Goal: Task Accomplishment & Management: Complete application form

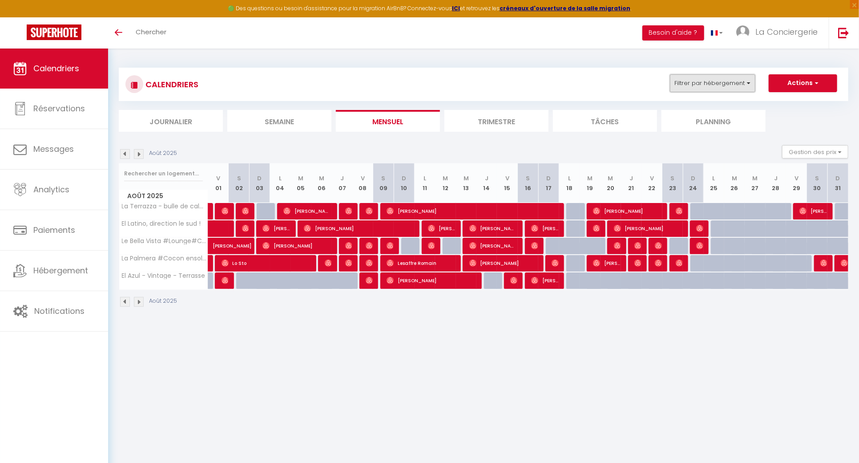
click at [730, 81] on button "Filtrer par hébergement" at bounding box center [712, 83] width 85 height 18
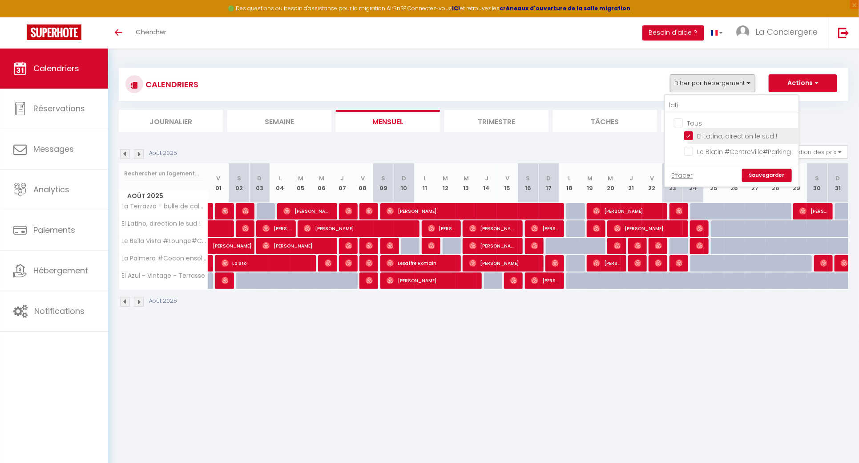
click at [689, 135] on input "El Latino, direction le sud !" at bounding box center [739, 135] width 111 height 9
checkbox input "false"
click at [756, 172] on link "Sauvegarder" at bounding box center [767, 175] width 50 height 13
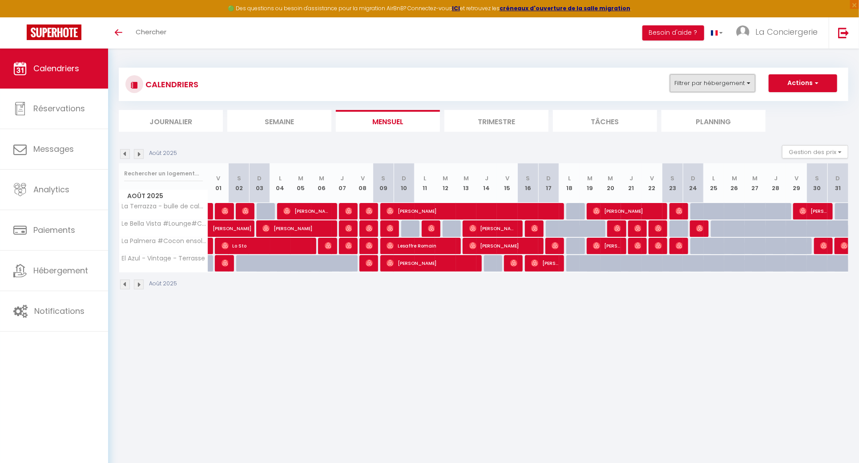
click at [728, 83] on button "Filtrer par hébergement" at bounding box center [712, 83] width 85 height 18
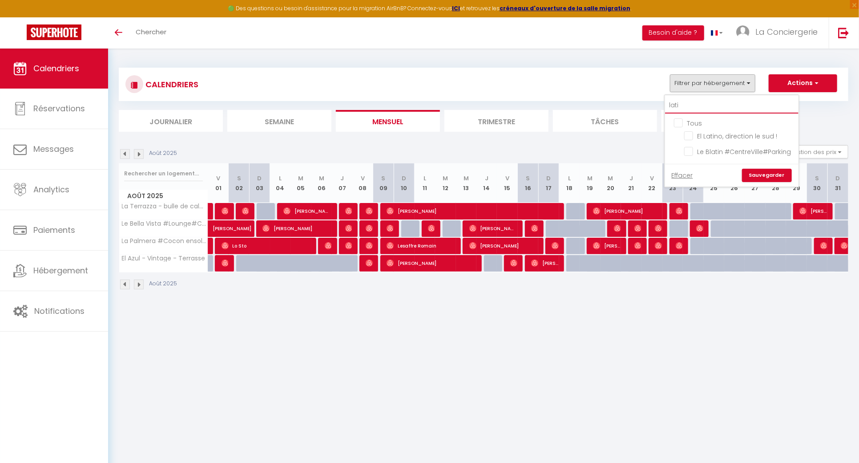
click at [717, 108] on input "lati" at bounding box center [731, 105] width 133 height 16
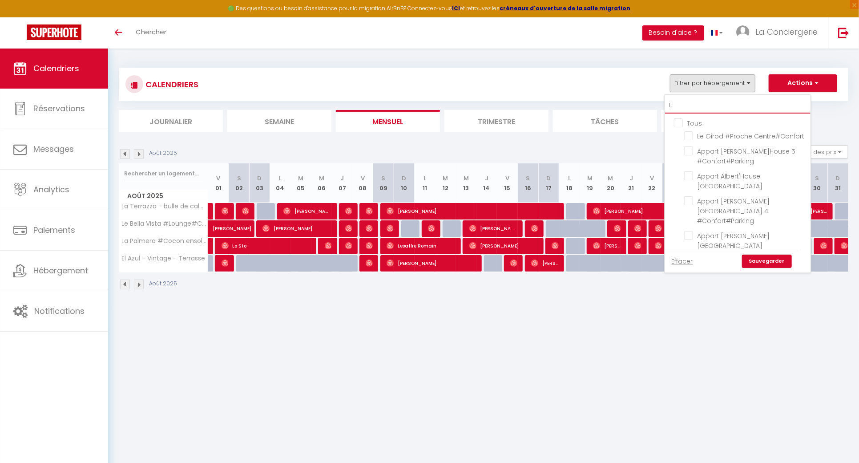
type input "ta"
checkbox input "true"
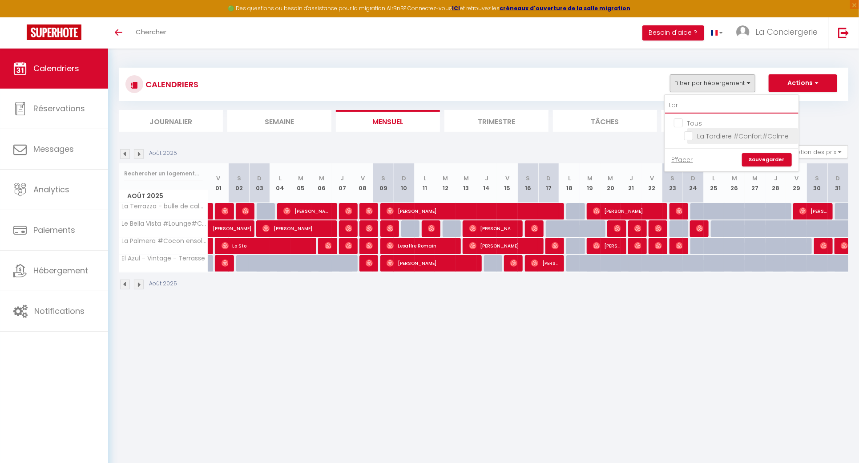
type input "tar"
click at [691, 137] on input "La Tardiere #Confort#Calme" at bounding box center [739, 135] width 111 height 9
checkbox input "true"
click at [759, 160] on link "Sauvegarder" at bounding box center [767, 159] width 50 height 13
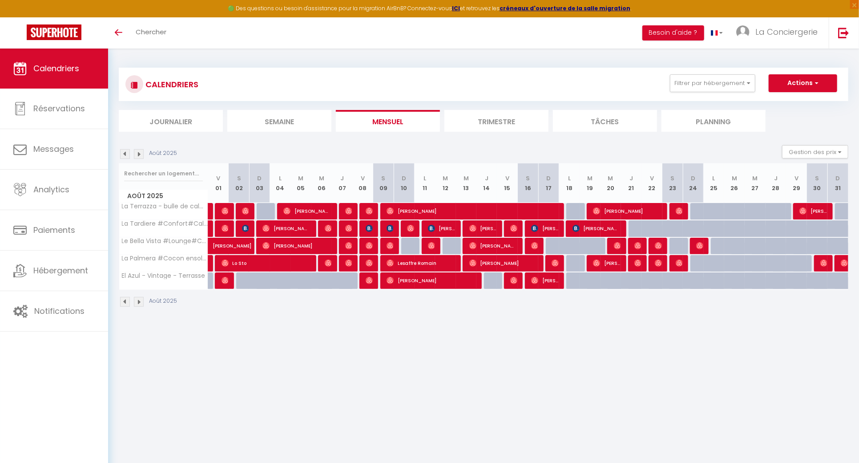
click at [738, 73] on div "CALENDRIERS Filtrer par hébergement tar Tous La Tardiere #Confort#Calme Effacer…" at bounding box center [484, 84] width 730 height 33
click at [737, 83] on button "Filtrer par hébergement" at bounding box center [712, 83] width 85 height 18
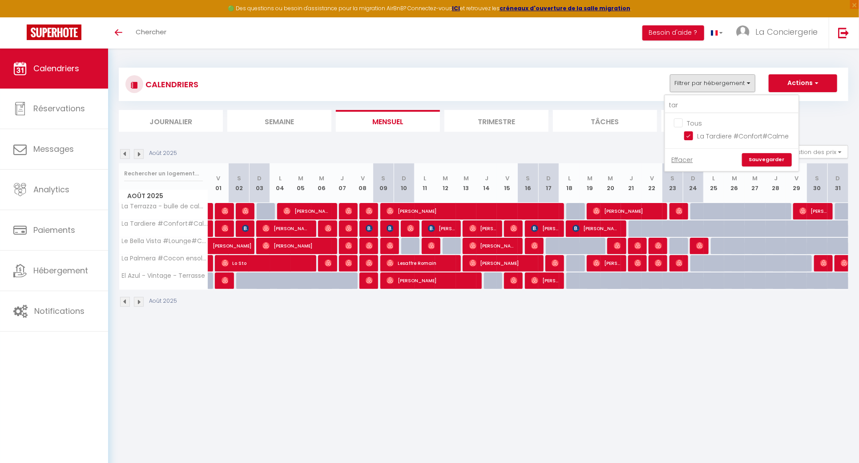
click at [689, 120] on input "Tous" at bounding box center [740, 122] width 133 height 9
checkbox input "true"
click at [779, 162] on link "Sauvegarder" at bounding box center [767, 159] width 50 height 13
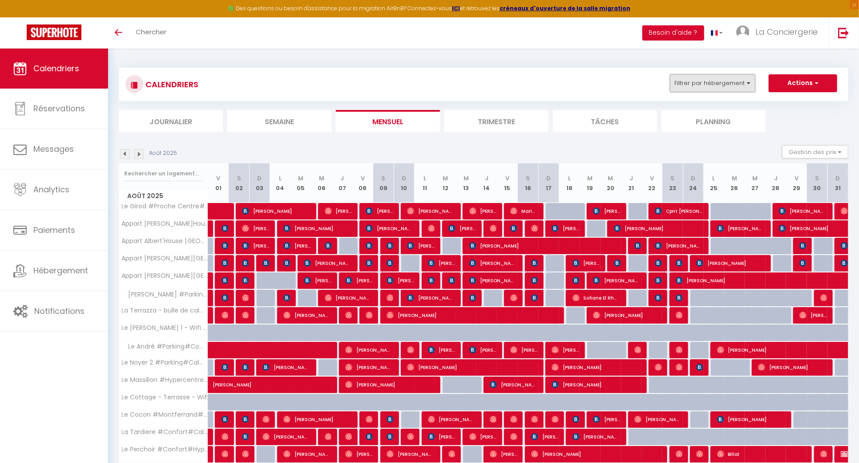
click at [722, 86] on button "Filtrer par hébergement" at bounding box center [712, 83] width 85 height 18
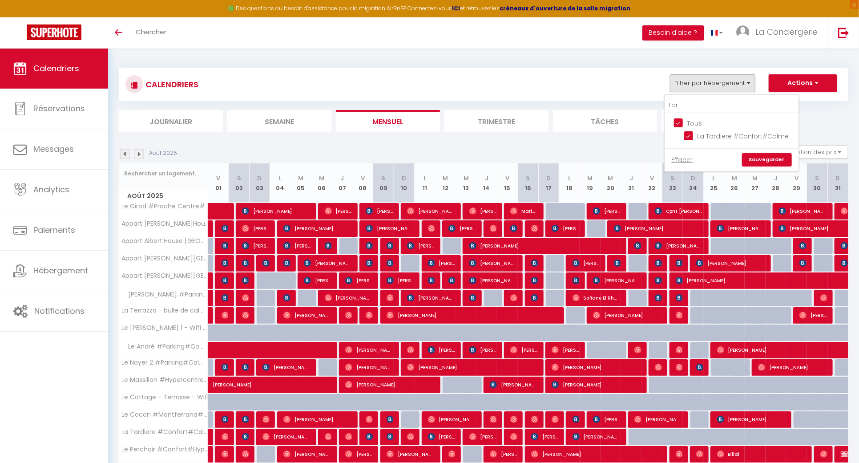
click at [677, 124] on input "Tous" at bounding box center [740, 122] width 133 height 9
checkbox input "false"
click at [690, 103] on input "tar" at bounding box center [731, 105] width 133 height 16
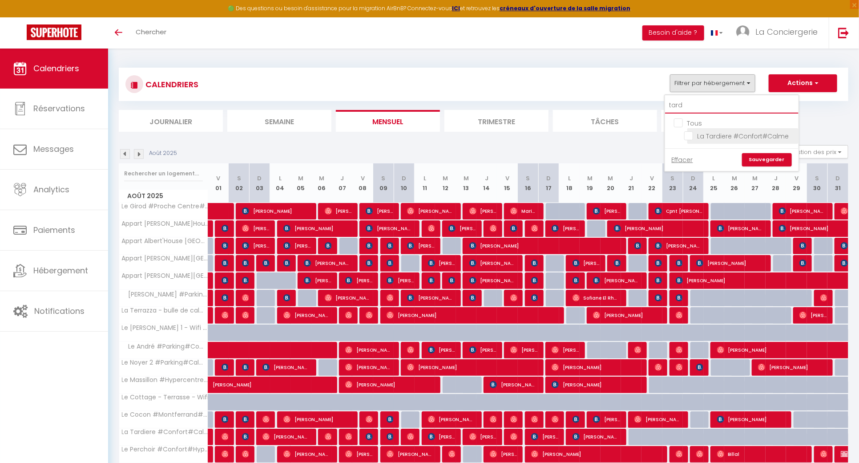
type input "tard"
click at [692, 135] on input "La Tardiere #Confort#Calme" at bounding box center [739, 135] width 111 height 9
checkbox input "true"
click at [755, 155] on link "Sauvegarder" at bounding box center [767, 159] width 50 height 13
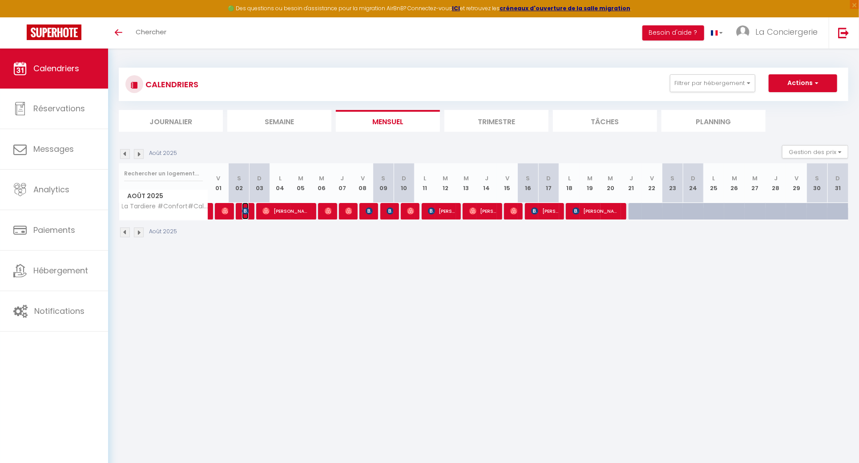
click at [246, 212] on img at bounding box center [245, 210] width 7 height 7
select select "38026"
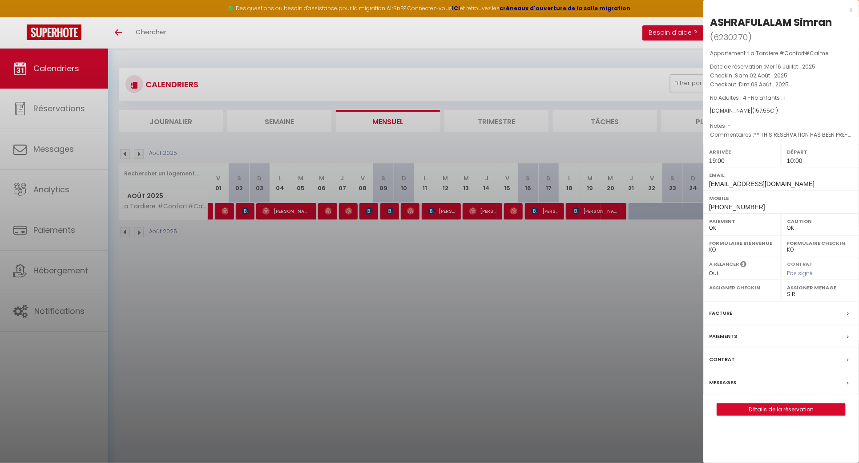
drag, startPoint x: 826, startPoint y: 20, endPoint x: 703, endPoint y: 21, distance: 122.8
click at [703, 21] on div "ASHRAFULALAM Simran ( 6230270 ) Appartement : La Tardiere #Confort#Calme Date d…" at bounding box center [781, 215] width 156 height 400
copy div "ASHRAFULALAM Simran"
click at [356, 298] on div at bounding box center [429, 231] width 859 height 463
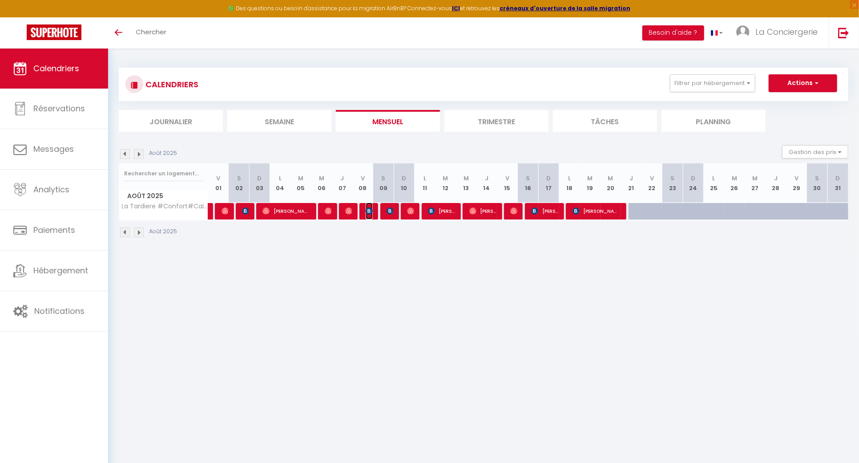
click at [370, 210] on img at bounding box center [369, 210] width 7 height 7
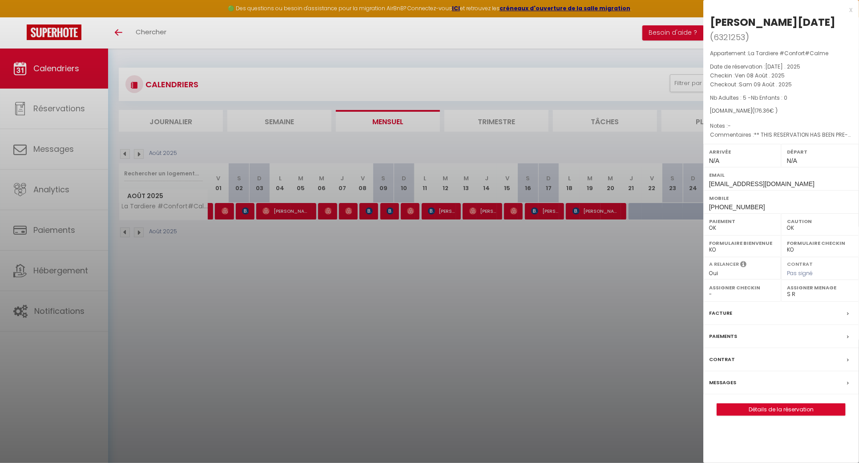
drag, startPoint x: 832, startPoint y: 22, endPoint x: 714, endPoint y: 24, distance: 117.9
click at [714, 24] on h2 "Sandra Noël-Hocquet ( 6321253 )" at bounding box center [781, 29] width 142 height 29
copy div "andra Noël-Hocquet"
click at [363, 324] on div at bounding box center [429, 231] width 859 height 463
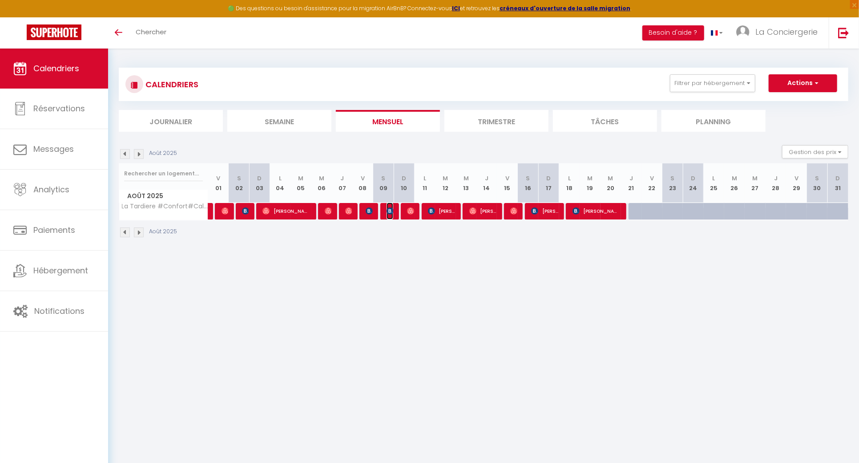
click at [391, 212] on img at bounding box center [390, 210] width 7 height 7
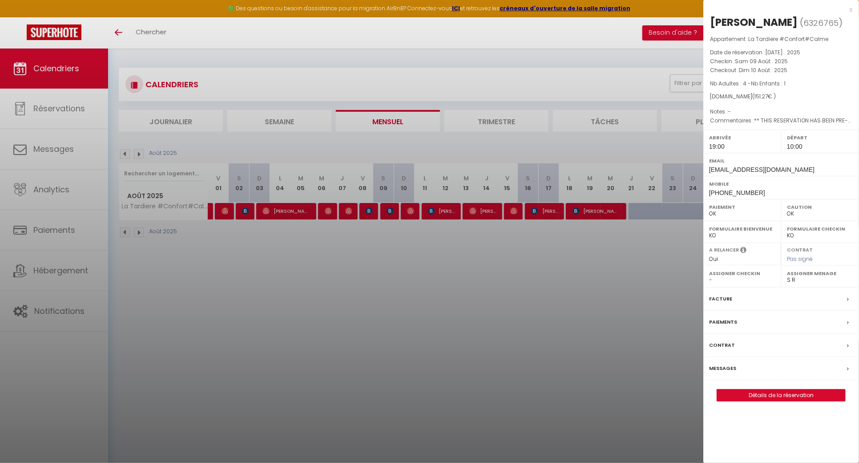
drag, startPoint x: 793, startPoint y: 20, endPoint x: 705, endPoint y: 20, distance: 88.1
click at [705, 20] on div "Thierry Bonang ( 6326765 ) Appartement : La Tardiere #Confort#Calme Date de rés…" at bounding box center [781, 208] width 156 height 386
copy h2 "Thierry Bonang"
click at [307, 238] on div at bounding box center [429, 231] width 859 height 463
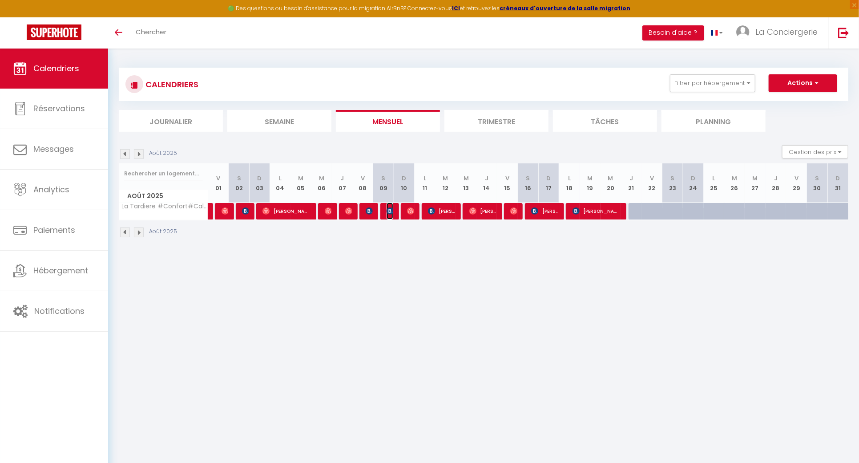
click at [388, 212] on img at bounding box center [390, 210] width 7 height 7
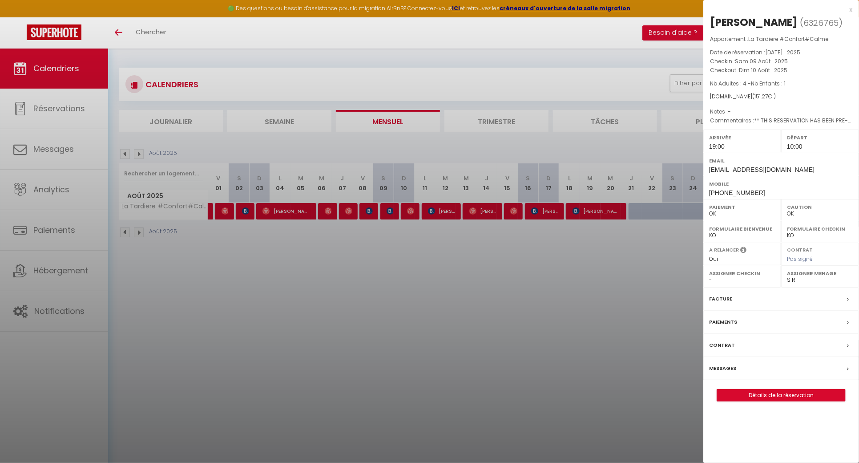
click at [422, 244] on div at bounding box center [429, 231] width 859 height 463
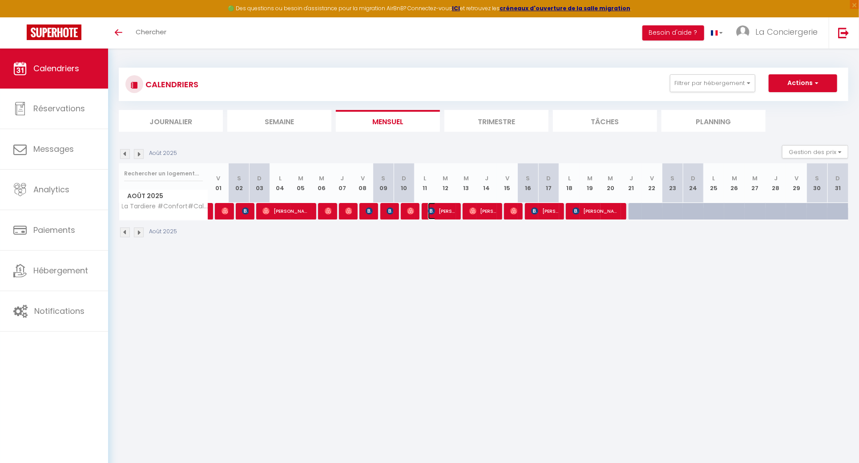
click at [450, 208] on span "LYDIE MARCEL" at bounding box center [441, 210] width 27 height 17
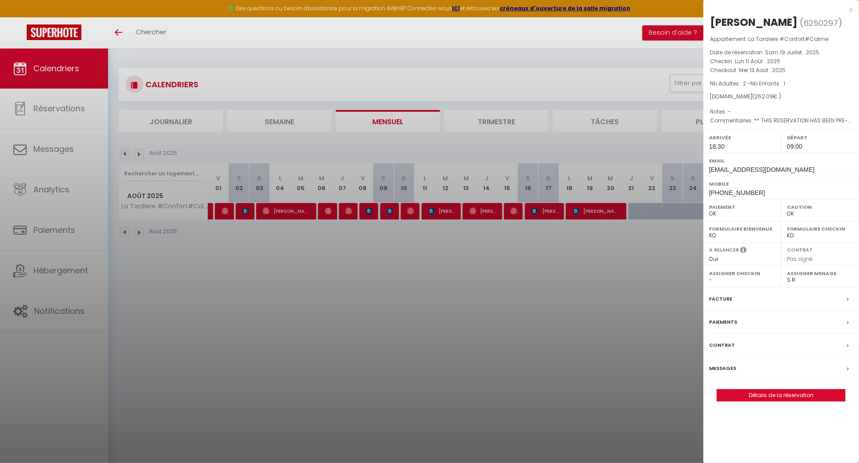
drag, startPoint x: 780, startPoint y: 22, endPoint x: 679, endPoint y: 3, distance: 102.8
click at [710, 21] on div "LYDIE MARCEL" at bounding box center [754, 22] width 88 height 14
copy div "LYDIE MARCEL"
click at [483, 295] on div at bounding box center [429, 231] width 859 height 463
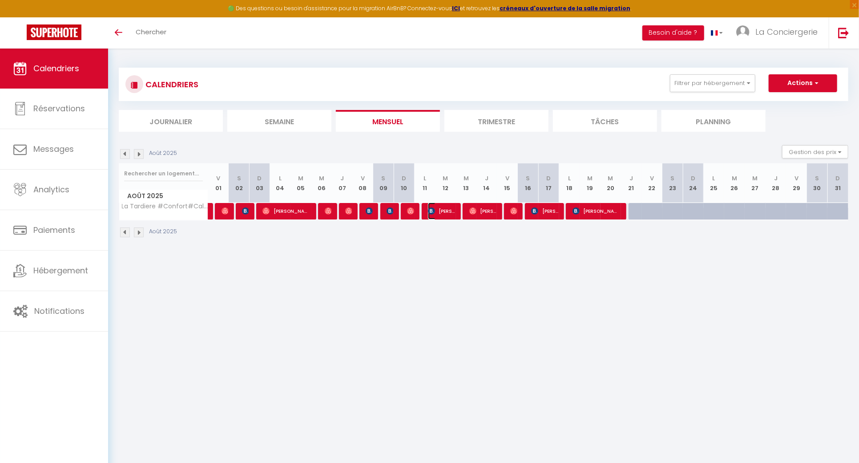
click at [443, 213] on span "LYDIE MARCEL" at bounding box center [441, 210] width 27 height 17
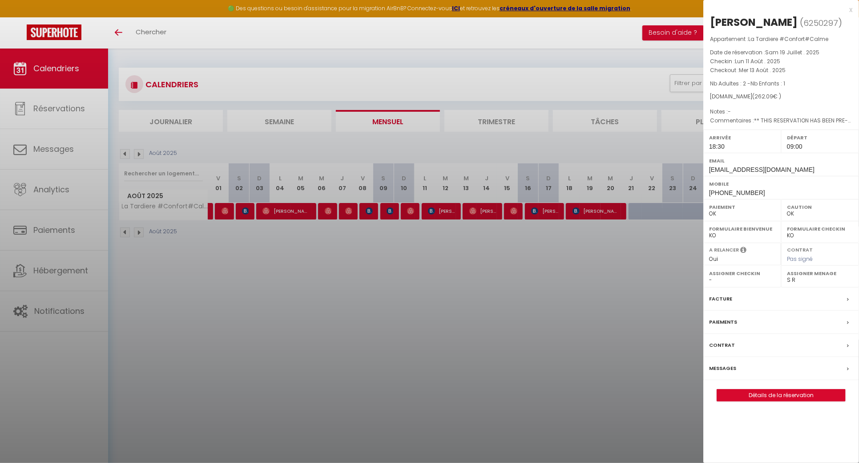
click at [495, 256] on div at bounding box center [429, 231] width 859 height 463
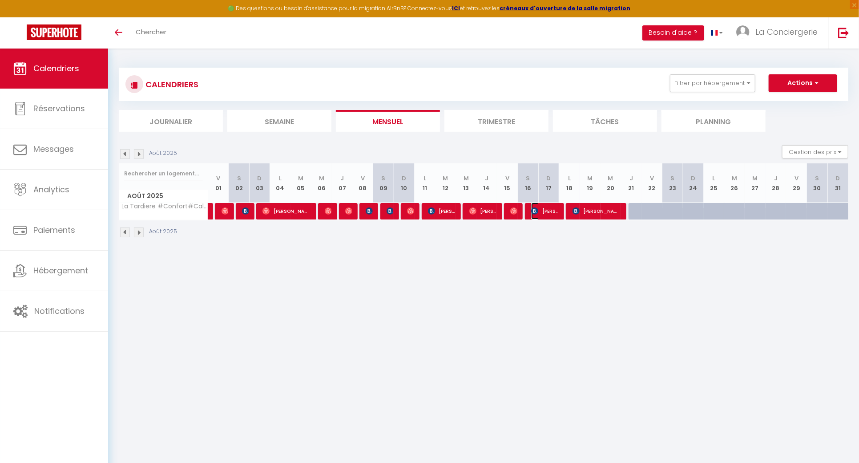
click at [541, 216] on span "Amandine Picquendar" at bounding box center [544, 210] width 27 height 17
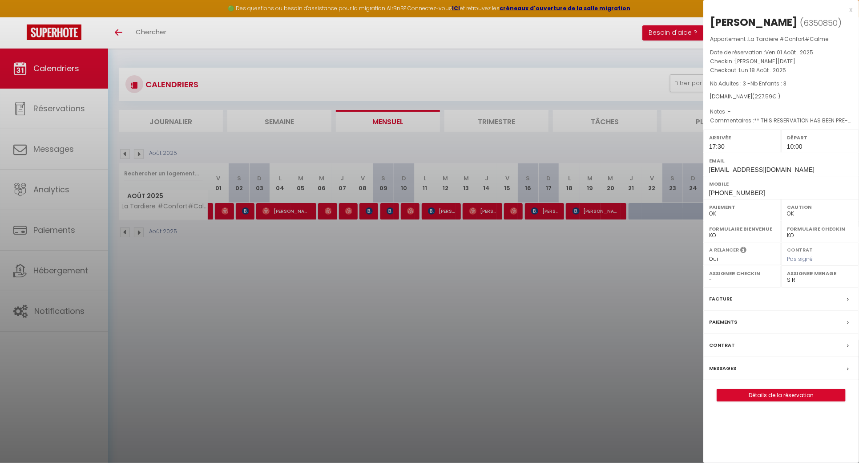
drag, startPoint x: 834, startPoint y: 22, endPoint x: 711, endPoint y: 25, distance: 123.7
click at [711, 25] on h2 "Amandine Picquendar ( 6350850 )" at bounding box center [781, 22] width 142 height 15
copy div "Amandine Picquendar"
click at [532, 262] on div at bounding box center [429, 231] width 859 height 463
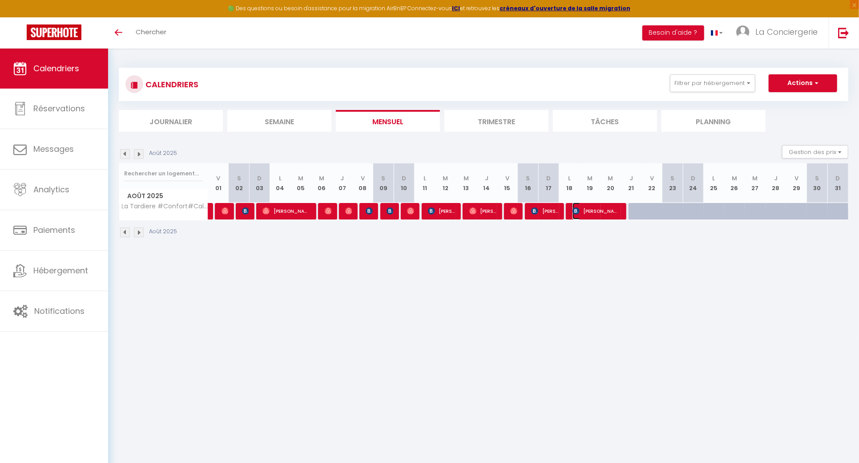
drag, startPoint x: 598, startPoint y: 213, endPoint x: 622, endPoint y: 194, distance: 31.4
click at [598, 213] on span "Marie-Cécile Frandon" at bounding box center [597, 210] width 48 height 17
select select "0"
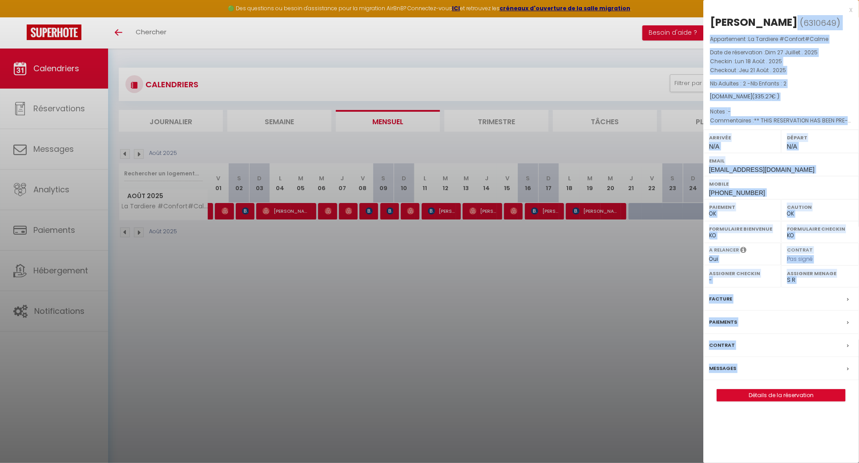
drag, startPoint x: 824, startPoint y: 16, endPoint x: 699, endPoint y: 20, distance: 125.5
click at [699, 48] on body "🟢 Des questions ou besoin d'assistance pour la migration AirBnB? Connectez-vous…" at bounding box center [429, 279] width 859 height 463
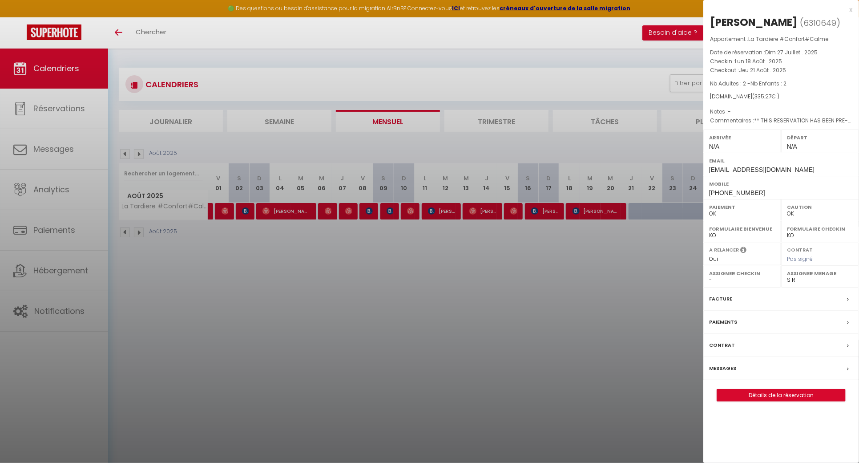
click at [725, 16] on div "Marie-Cécile Frandon" at bounding box center [754, 22] width 88 height 14
drag, startPoint x: 712, startPoint y: 20, endPoint x: 844, endPoint y: 20, distance: 132.1
click at [844, 20] on h2 "Marie-Cécile Frandon ( 6310649 )" at bounding box center [781, 22] width 142 height 15
copy div "Marie-Cécile Frandon"
click at [297, 299] on div at bounding box center [429, 231] width 859 height 463
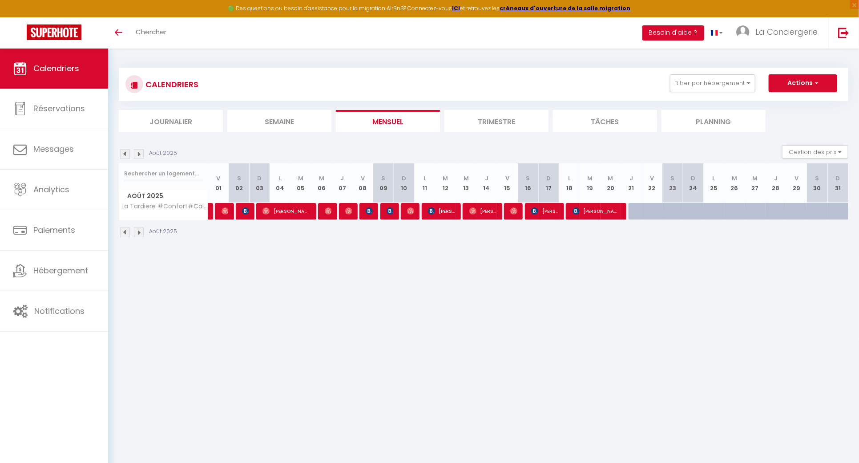
click at [377, 332] on body "🟢 Des questions ou besoin d'assistance pour la migration AirBnB? Connectez-vous…" at bounding box center [429, 279] width 859 height 463
click at [709, 85] on button "Filtrer par hébergement" at bounding box center [712, 83] width 85 height 18
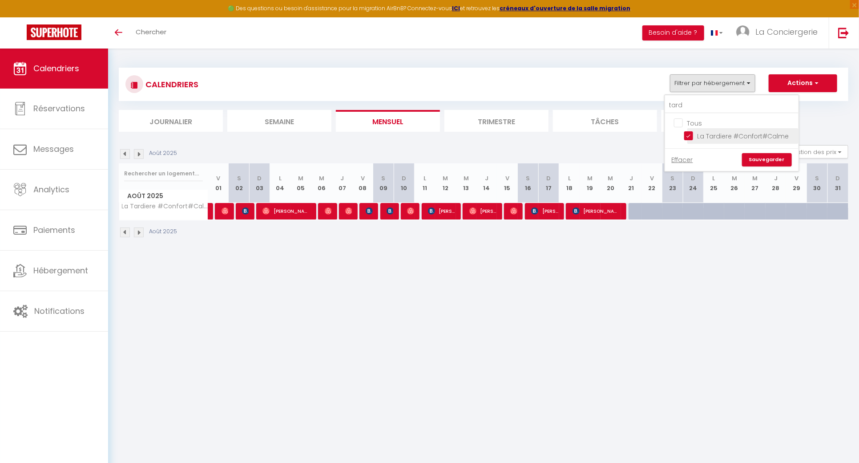
click at [690, 136] on input "La Tardiere #Confort#Calme" at bounding box center [739, 135] width 111 height 9
checkbox input "false"
click at [768, 165] on link "Sauvegarder" at bounding box center [767, 159] width 50 height 13
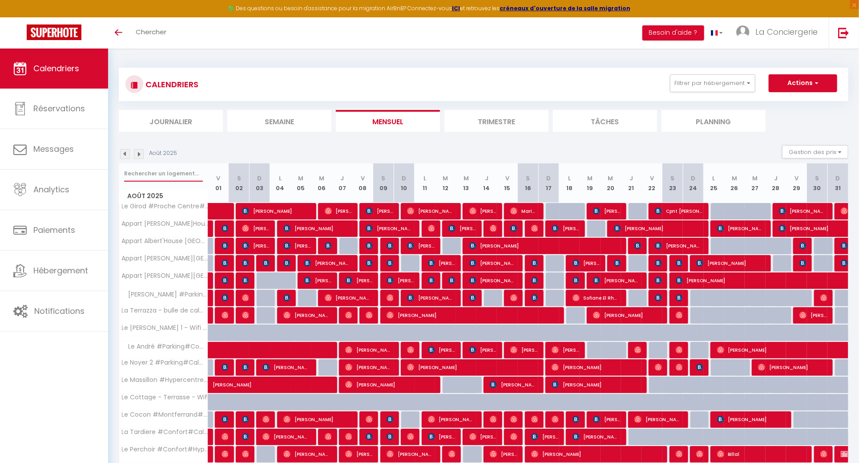
click at [172, 179] on input "text" at bounding box center [163, 174] width 79 height 16
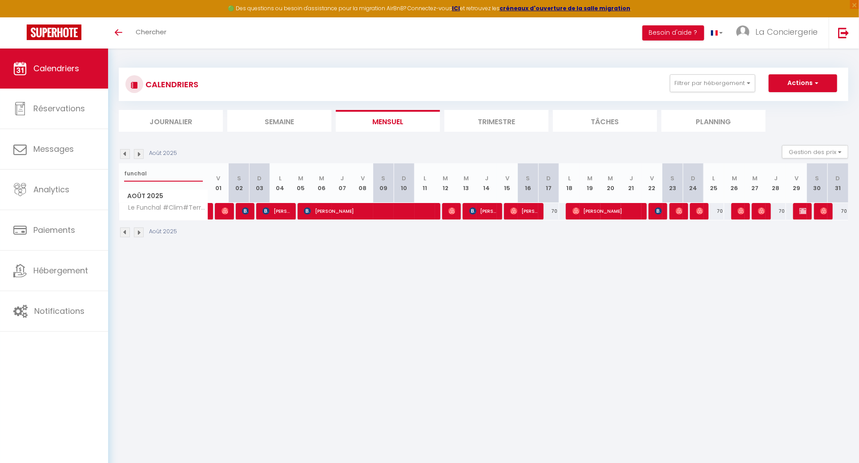
type input "funchal"
click at [806, 213] on img at bounding box center [803, 210] width 7 height 7
select select "KO"
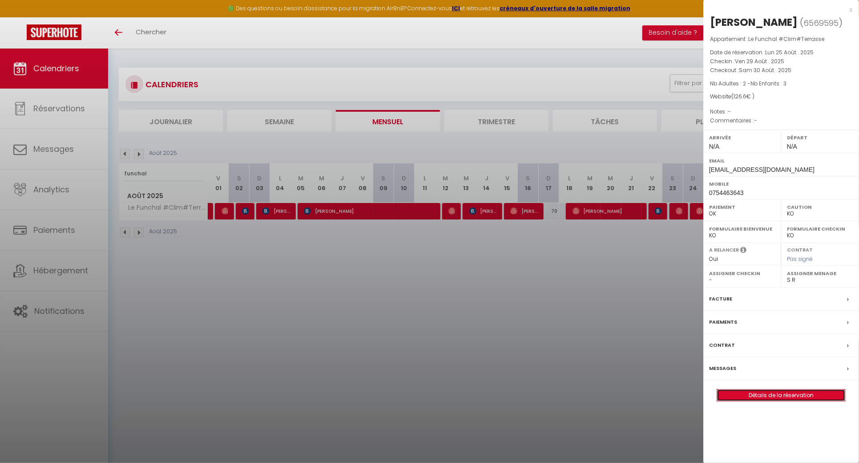
click at [751, 392] on link "Détails de la réservation" at bounding box center [781, 395] width 128 height 12
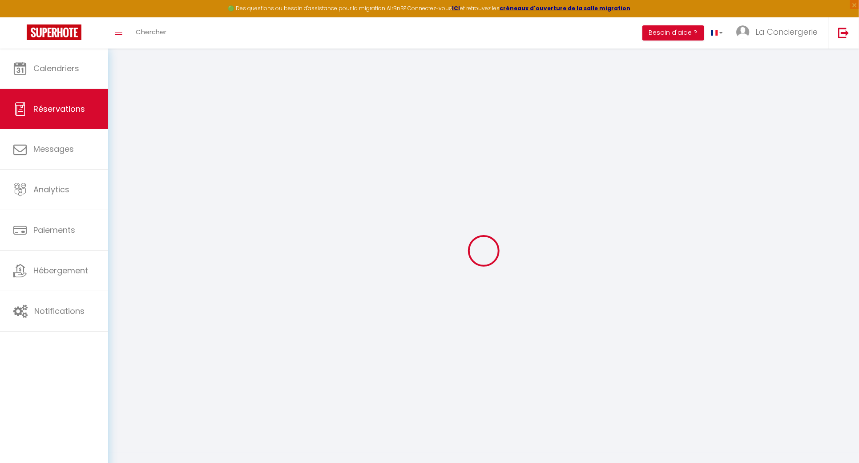
type input "Anna"
type input "Sylla"
type input "annasy25@yahoo.com"
type input "0754463643"
type input "92500"
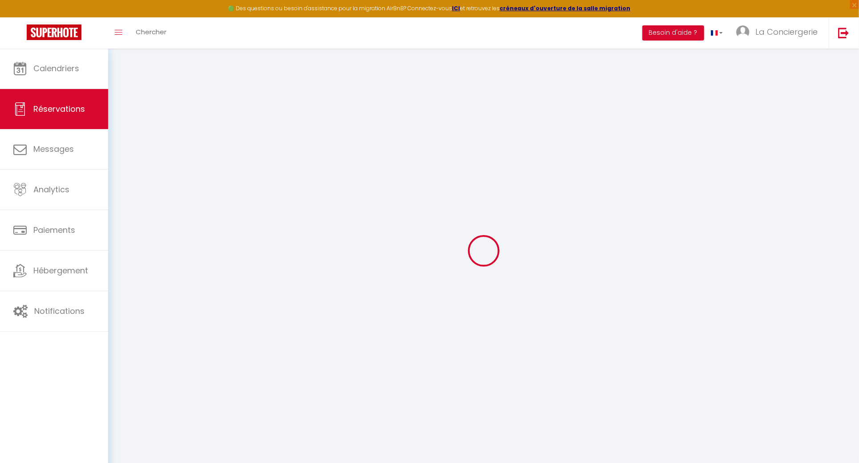
type input "65 avenue de Buzenval"
type input "Rueil-Malmaison"
select select "FR"
select select "31627"
select select "1"
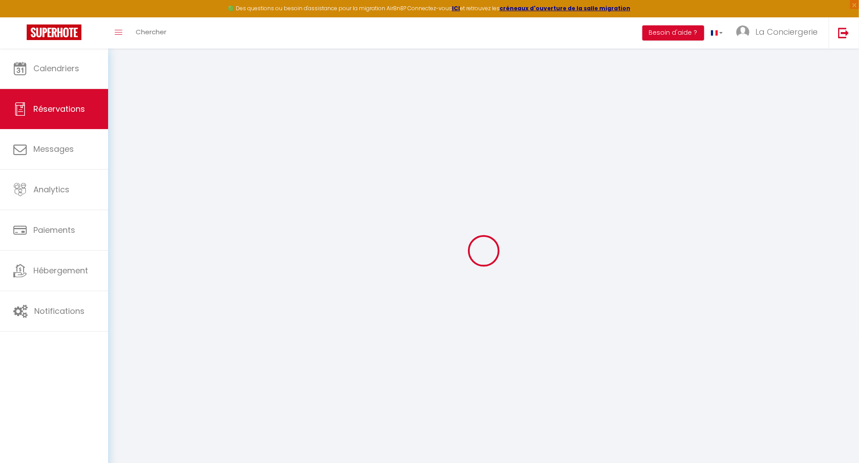
type input "Ven 29 Août 2025"
select select
type input "Sam 30 Août 2025"
select select
type input "2"
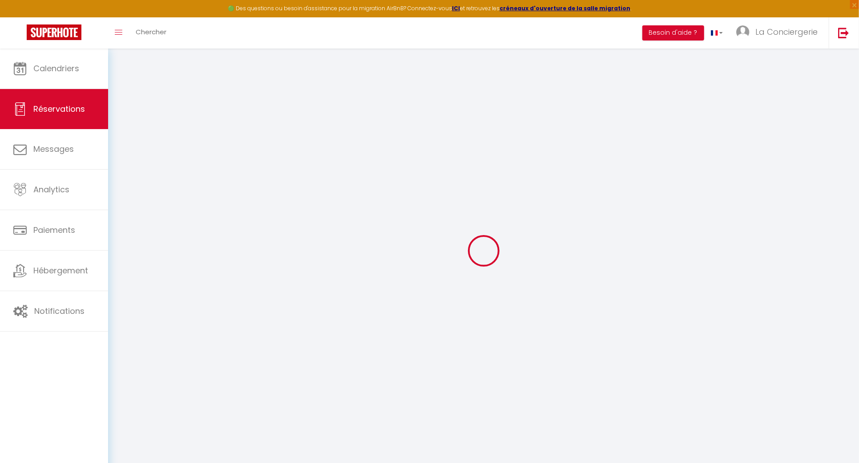
type input "3"
select select "12"
select select
type input "83.6"
checkbox input "false"
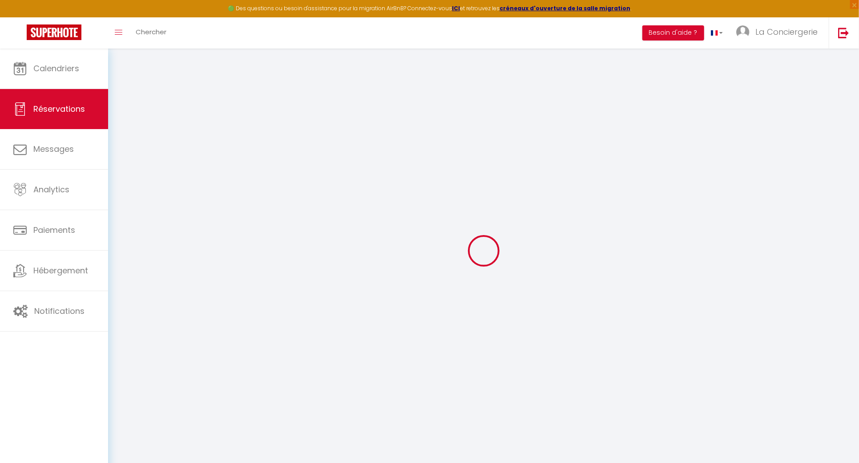
type input "0"
select select "69"
type input "0"
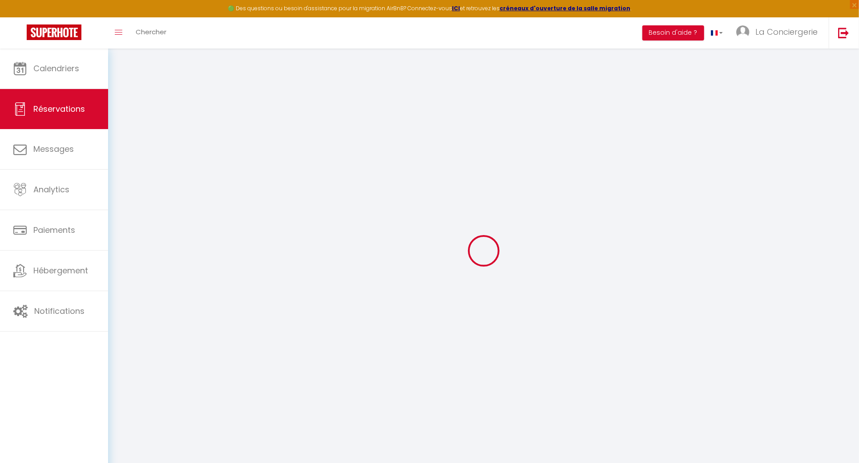
select select
select select "14"
checkbox input "false"
select select
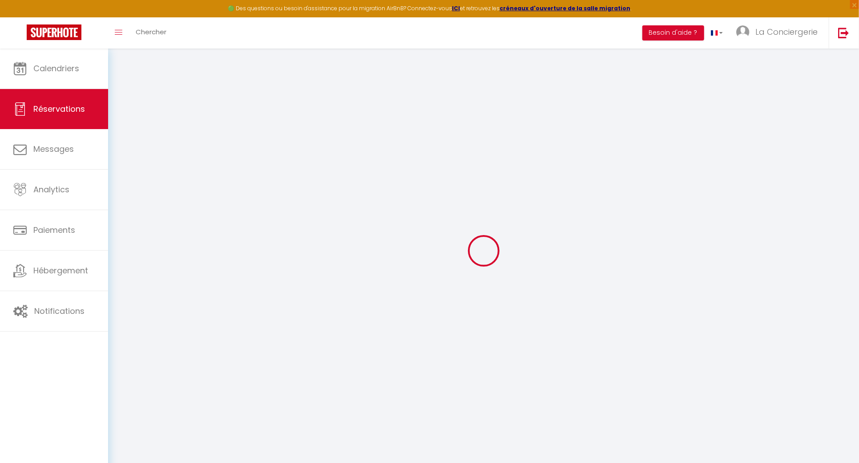
select select
checkbox input "false"
select select
checkbox input "false"
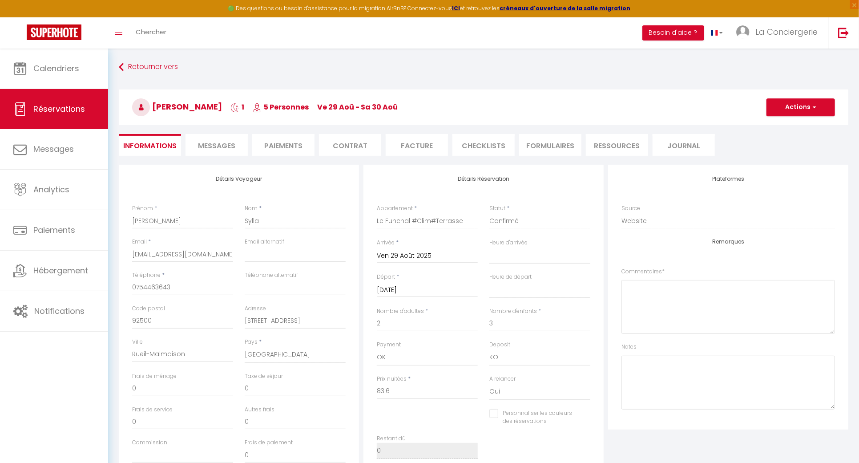
type input "40"
type input "3"
select select
checkbox input "false"
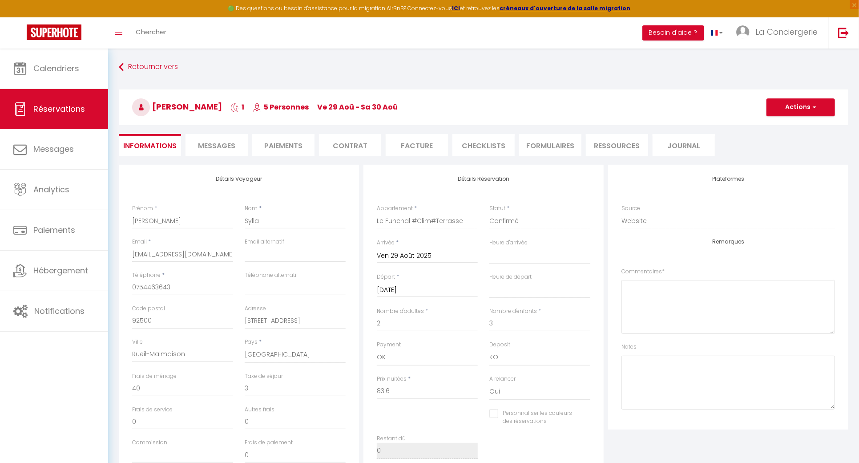
select select
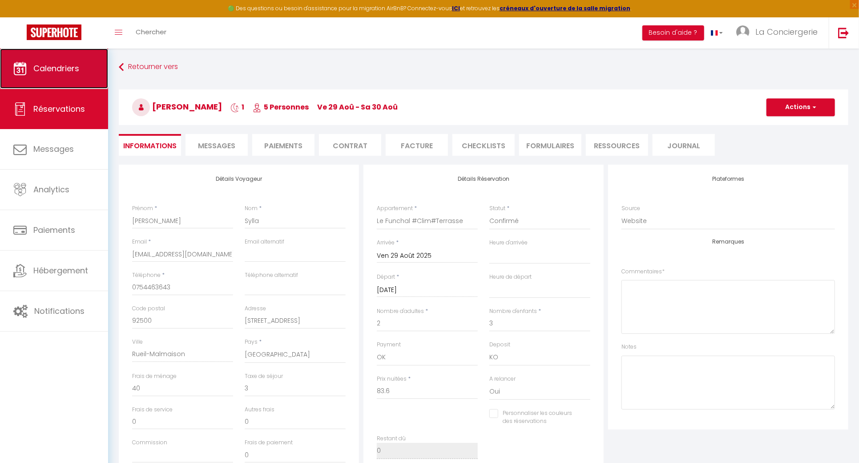
click at [69, 60] on link "Calendriers" at bounding box center [54, 68] width 108 height 40
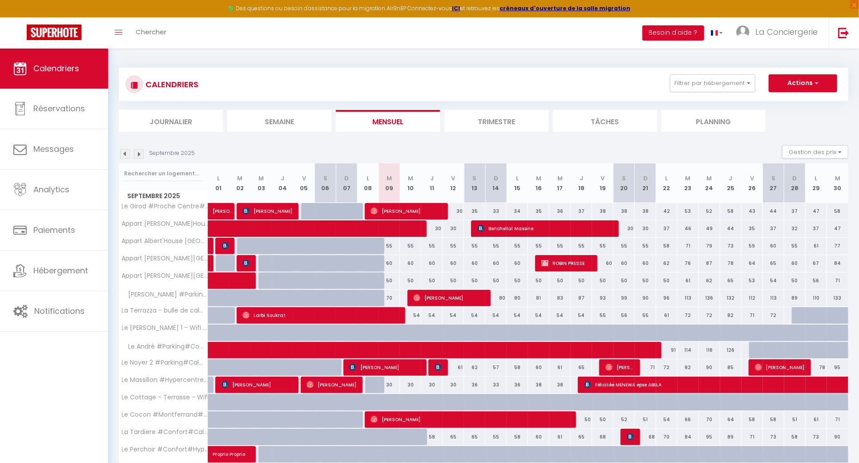
click at [129, 156] on img at bounding box center [125, 154] width 10 height 10
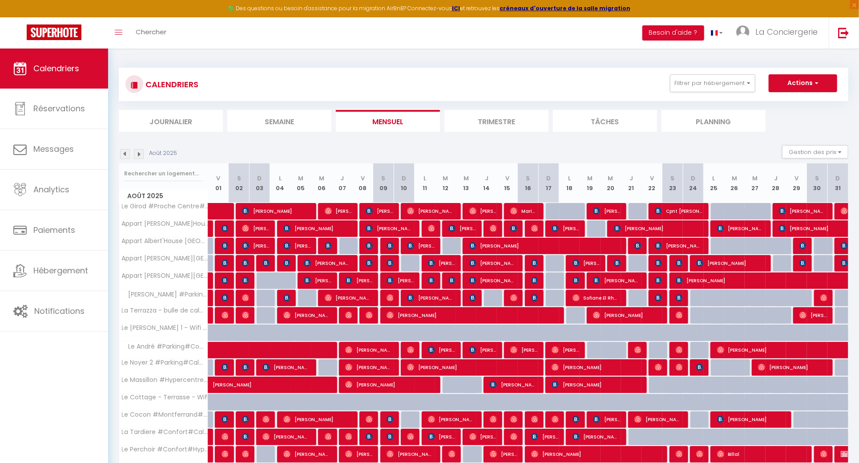
click at [711, 72] on div "CALENDRIERS Filtrer par hébergement Tous Le Girod #Proche Centre#Confort Le The…" at bounding box center [484, 84] width 730 height 33
click at [711, 75] on button "Filtrer par hébergement" at bounding box center [712, 83] width 85 height 18
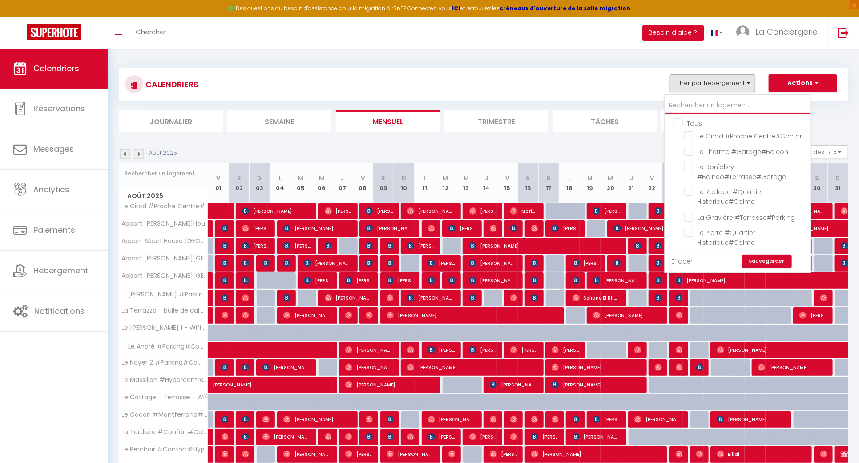
click at [711, 105] on input "text" at bounding box center [737, 105] width 145 height 16
type input "1"
checkbox input "false"
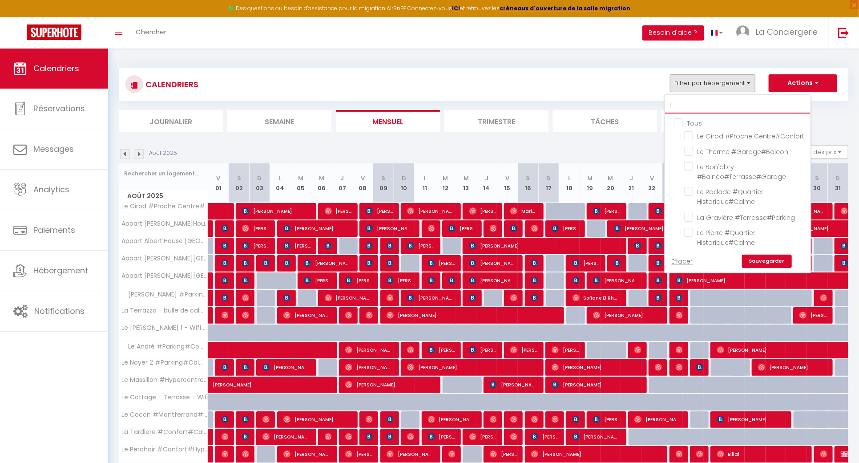
checkbox input "false"
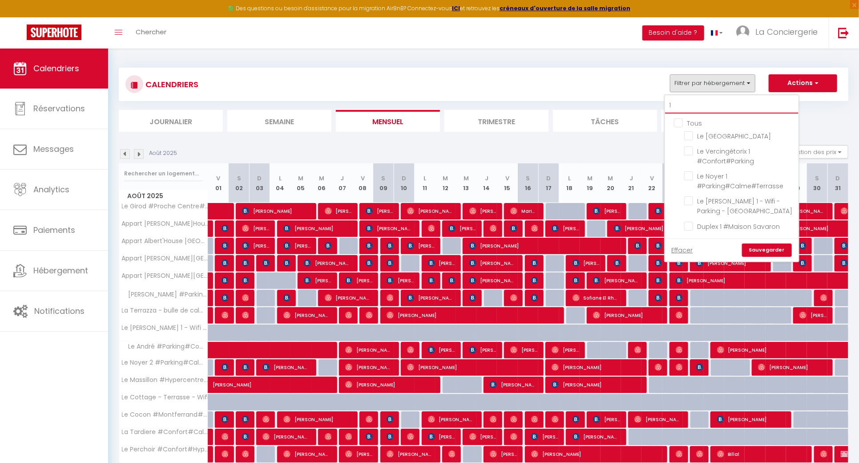
type input "19"
checkbox input "false"
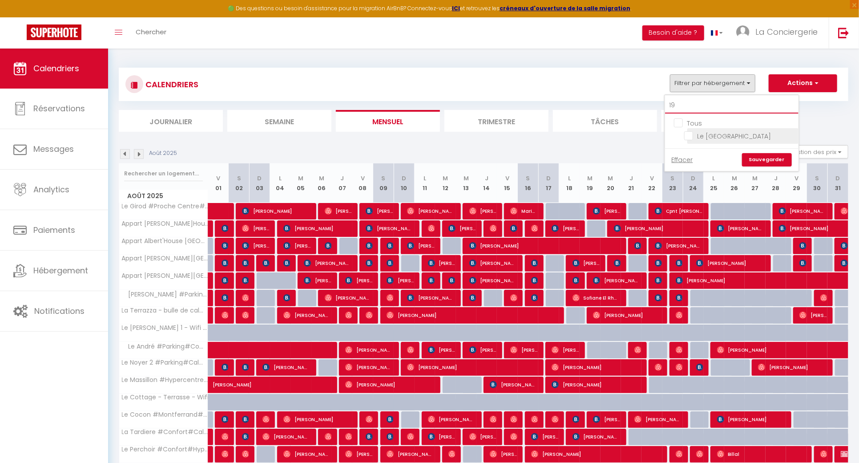
type input "19"
click at [692, 134] on input "Le [GEOGRAPHIC_DATA]" at bounding box center [739, 135] width 111 height 9
checkbox input "true"
click at [778, 167] on div "Effacer Sauvegarder" at bounding box center [731, 159] width 133 height 23
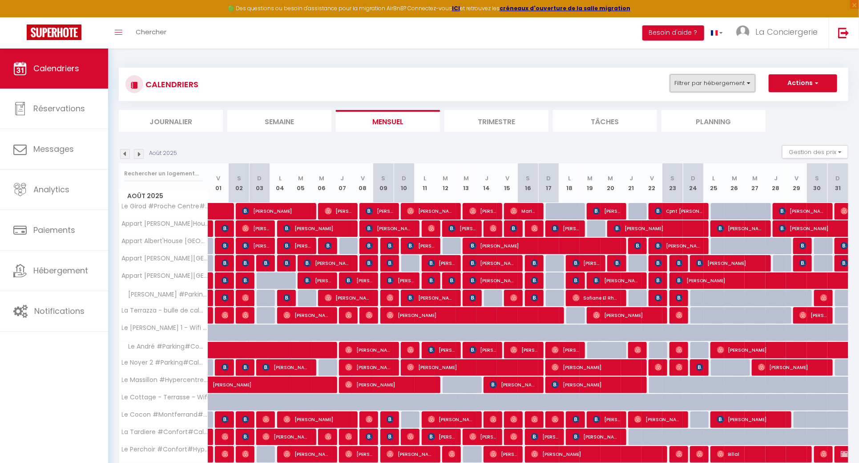
click at [735, 89] on button "Filtrer par hébergement" at bounding box center [712, 83] width 85 height 18
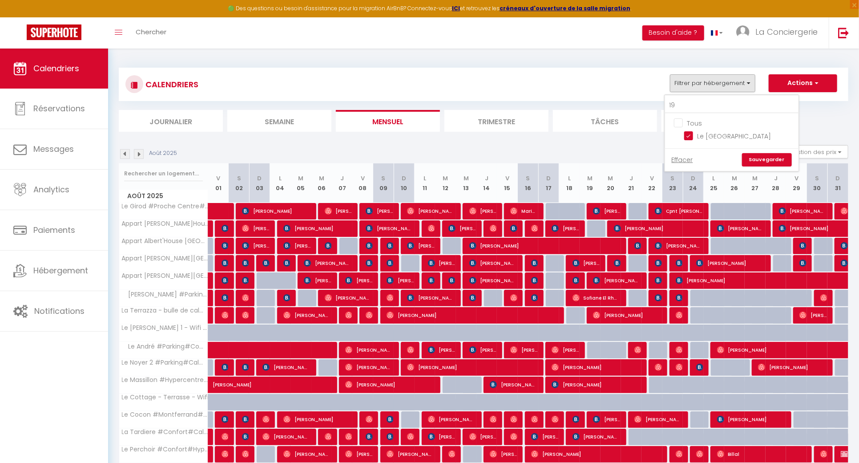
click at [750, 158] on link "Sauvegarder" at bounding box center [767, 159] width 50 height 13
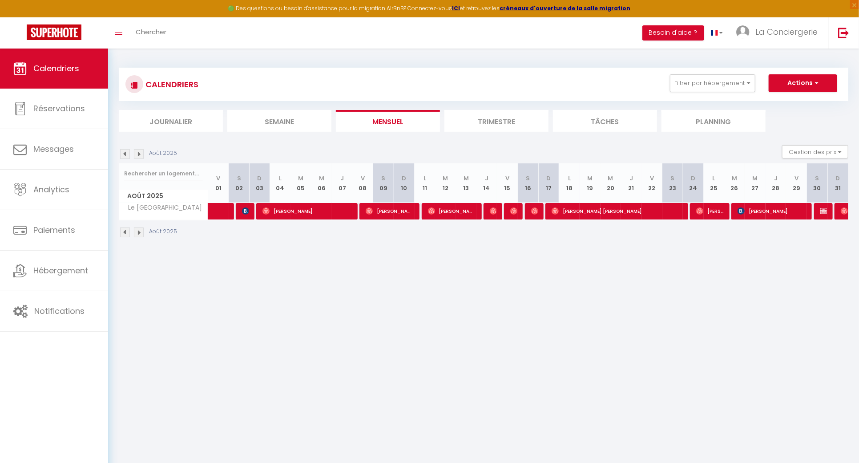
click at [831, 212] on div at bounding box center [822, 211] width 21 height 17
click at [824, 211] on img at bounding box center [823, 210] width 7 height 7
select select "OK"
select select "1"
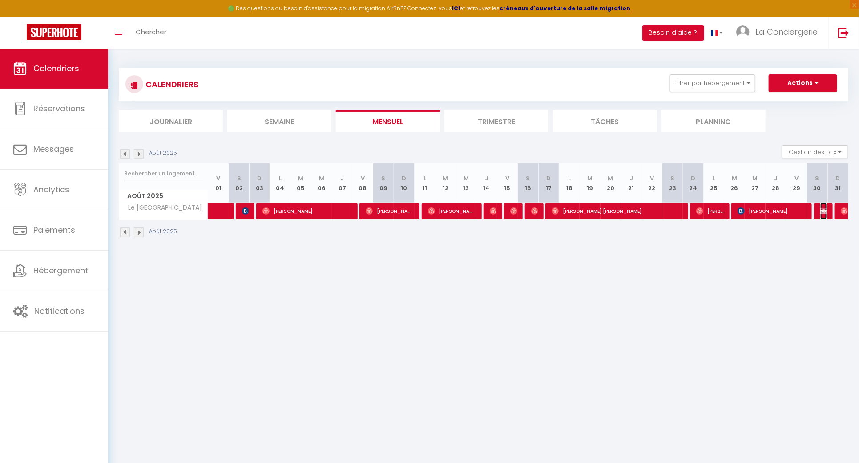
select select "0"
select select "1"
select select
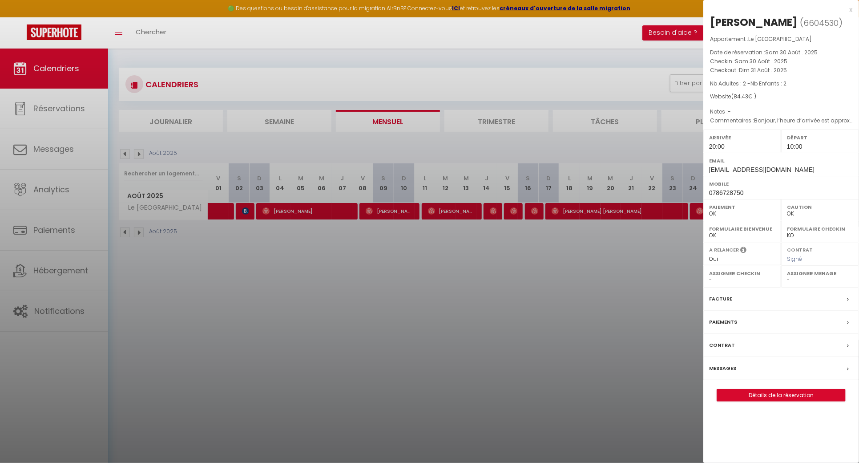
click at [574, 285] on div at bounding box center [429, 231] width 859 height 463
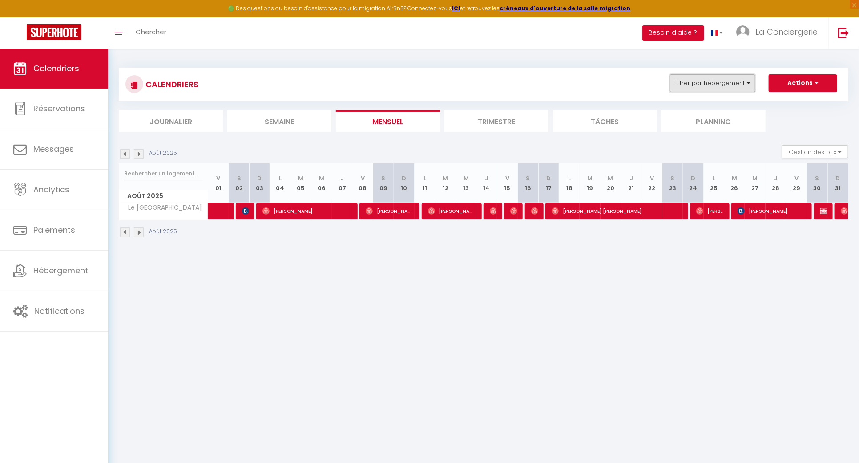
click at [695, 85] on button "Filtrer par hébergement" at bounding box center [712, 83] width 85 height 18
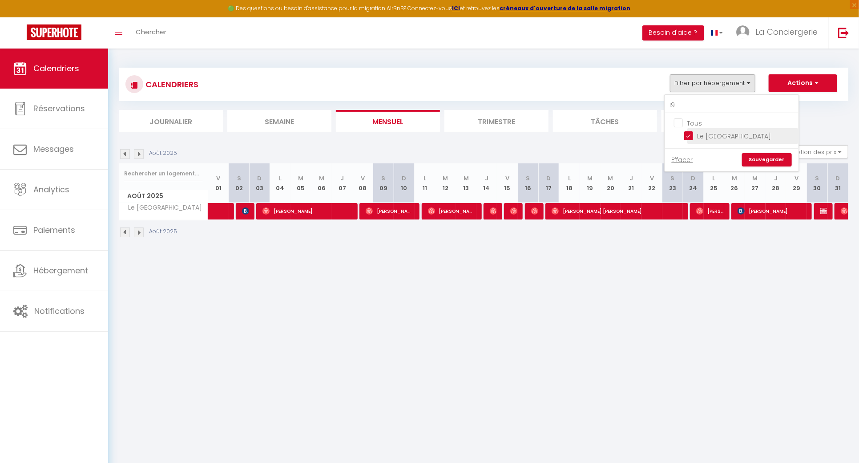
click at [688, 133] on input "Le [GEOGRAPHIC_DATA]" at bounding box center [739, 135] width 111 height 9
checkbox input "false"
click at [759, 156] on link "Sauvegarder" at bounding box center [767, 159] width 50 height 13
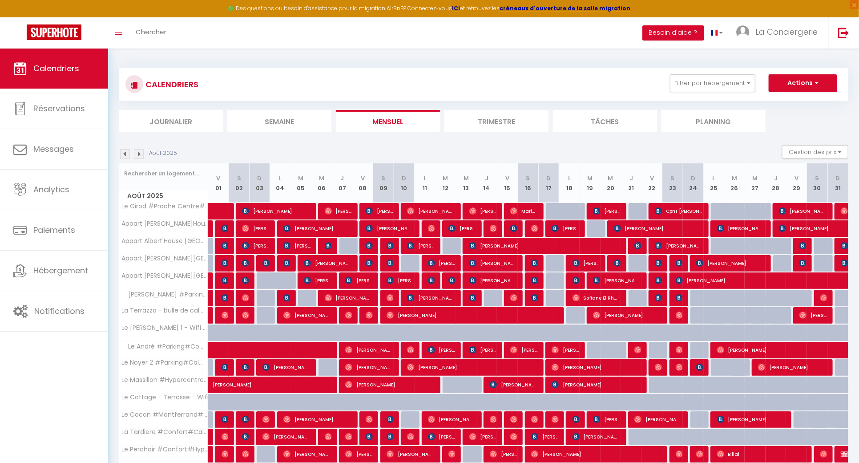
click at [142, 150] on img at bounding box center [139, 154] width 10 height 10
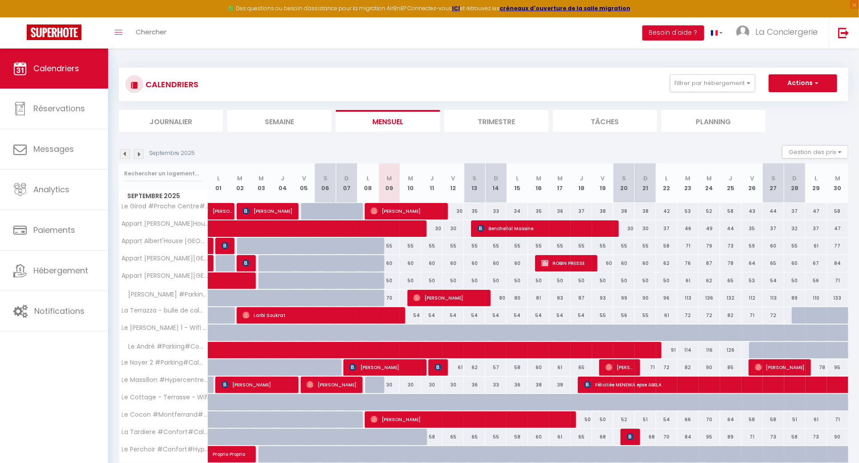
click at [142, 150] on img at bounding box center [139, 154] width 10 height 10
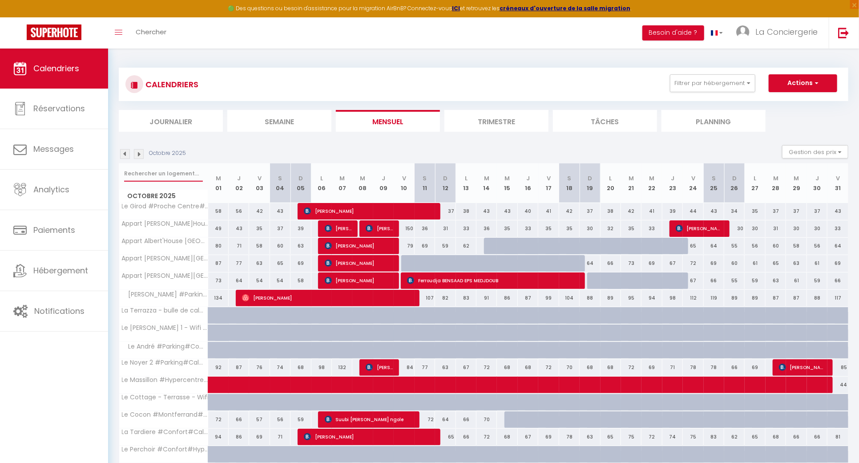
click at [141, 170] on input "text" at bounding box center [163, 174] width 79 height 16
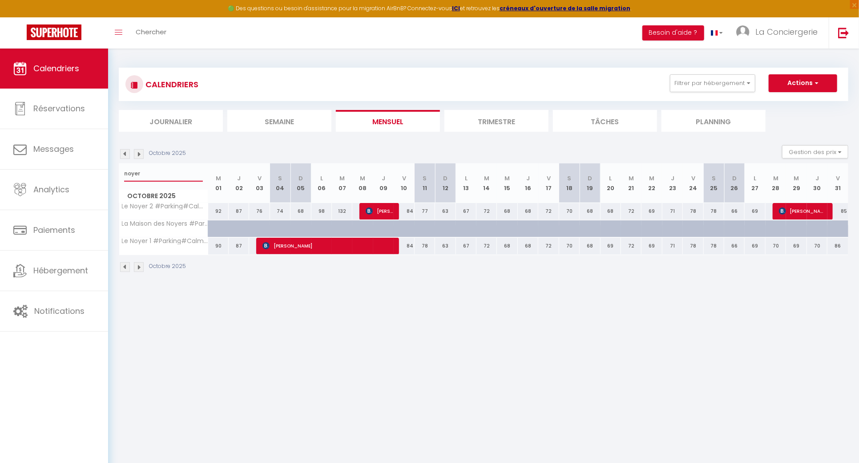
type input "noyer"
click at [219, 212] on div "92" at bounding box center [218, 211] width 20 height 16
type input "92"
select select "1"
type input "Mer 01 Octobre 2025"
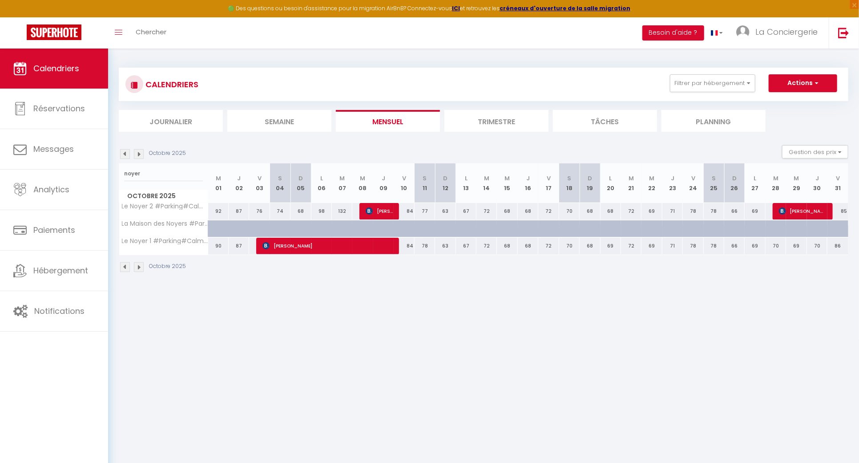
type input "Jeu 02 Octobre 2025"
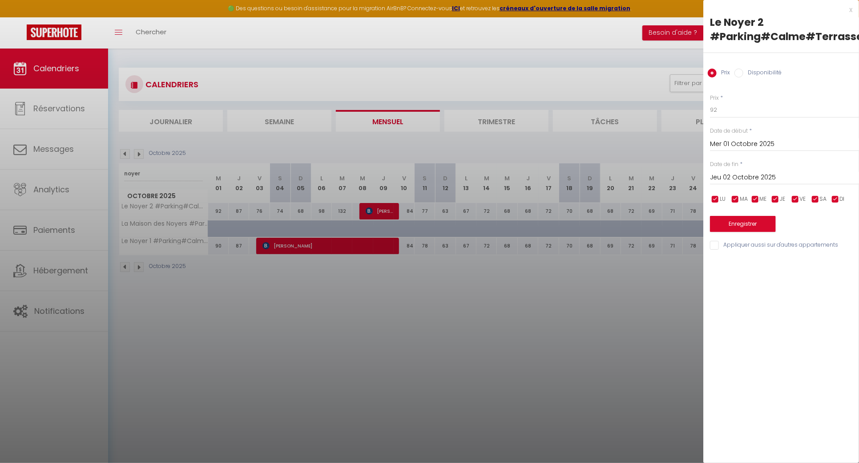
click at [771, 76] on label "Disponibilité" at bounding box center [763, 74] width 38 height 10
click at [744, 76] on input "Disponibilité" at bounding box center [739, 73] width 9 height 9
radio input "true"
radio input "false"
click at [758, 113] on select "Disponible Indisponible" at bounding box center [784, 110] width 149 height 17
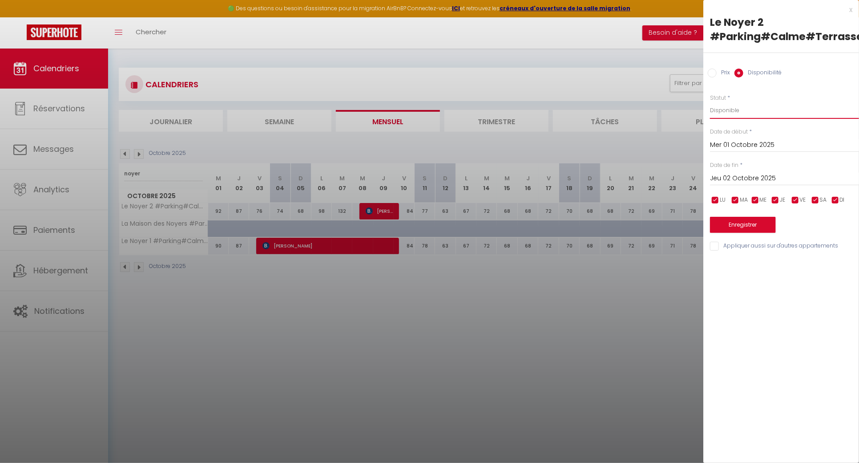
select select "0"
click at [710, 102] on select "Disponible Indisponible" at bounding box center [784, 110] width 149 height 17
click at [743, 224] on button "Enregistrer" at bounding box center [743, 225] width 66 height 16
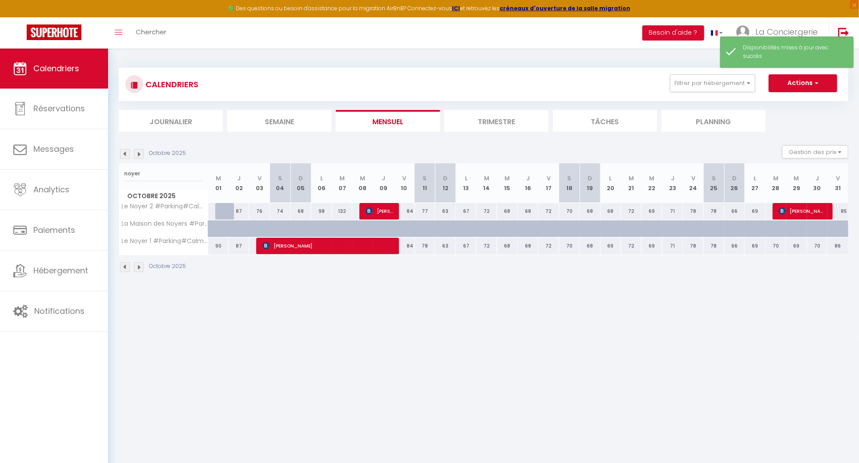
click at [214, 246] on div "90" at bounding box center [218, 246] width 20 height 16
select select "1"
type input "Mer 01 Octobre 2025"
type input "Jeu 02 Octobre 2025"
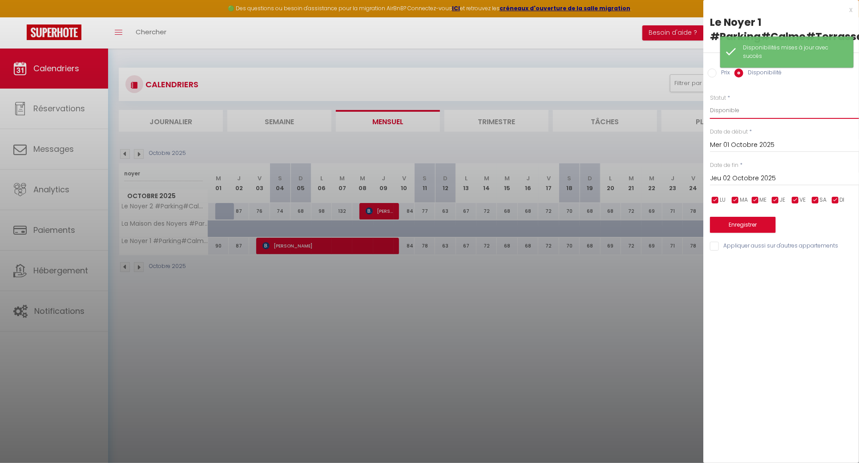
click at [776, 115] on select "Disponible Indisponible" at bounding box center [784, 110] width 149 height 17
select select "0"
click at [710, 102] on select "Disponible Indisponible" at bounding box center [784, 110] width 149 height 17
click at [759, 230] on button "Enregistrer" at bounding box center [743, 225] width 66 height 16
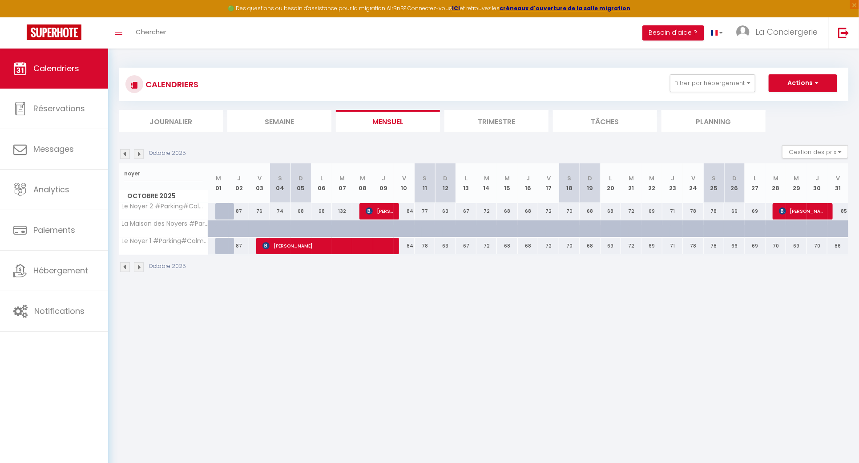
click at [123, 152] on img at bounding box center [125, 154] width 10 height 10
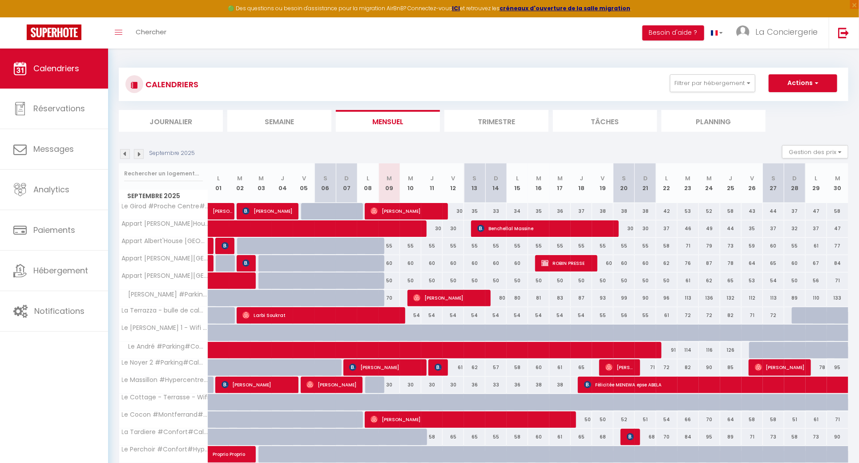
click at [123, 152] on img at bounding box center [125, 154] width 10 height 10
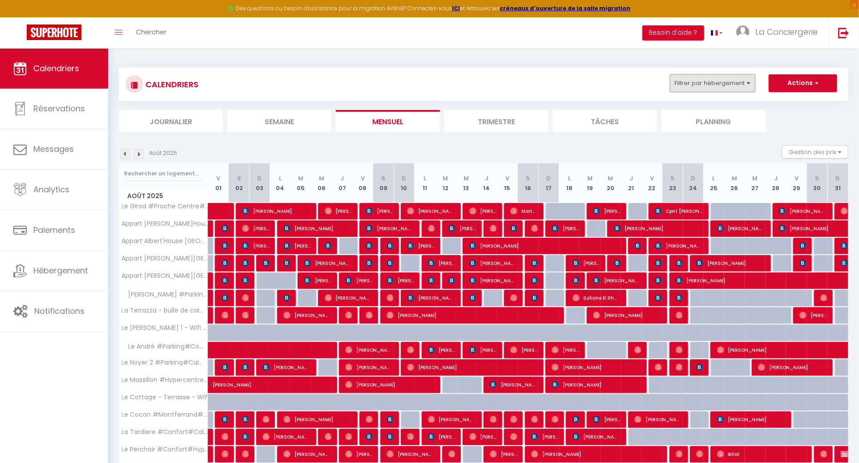
click at [744, 77] on button "Filtrer par hébergement" at bounding box center [712, 83] width 85 height 18
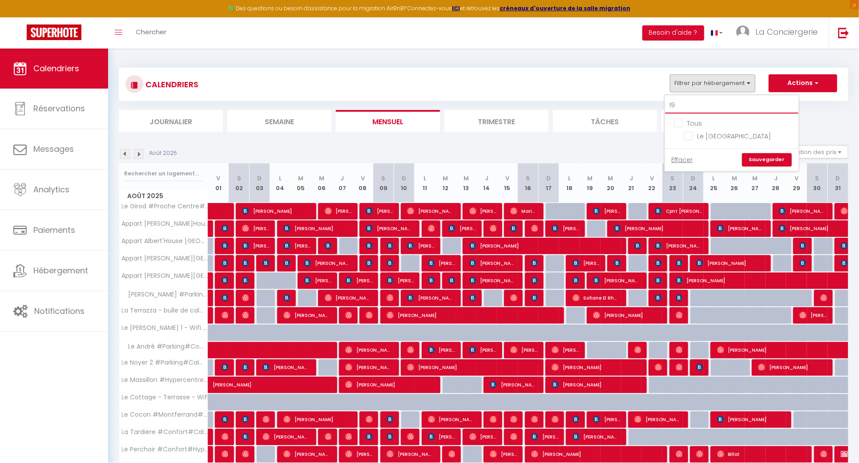
click at [715, 106] on input "19" at bounding box center [731, 105] width 133 height 16
click at [687, 134] on input "Le [GEOGRAPHIC_DATA]" at bounding box center [739, 135] width 111 height 9
checkbox input "true"
click at [761, 155] on link "Sauvegarder" at bounding box center [767, 159] width 50 height 13
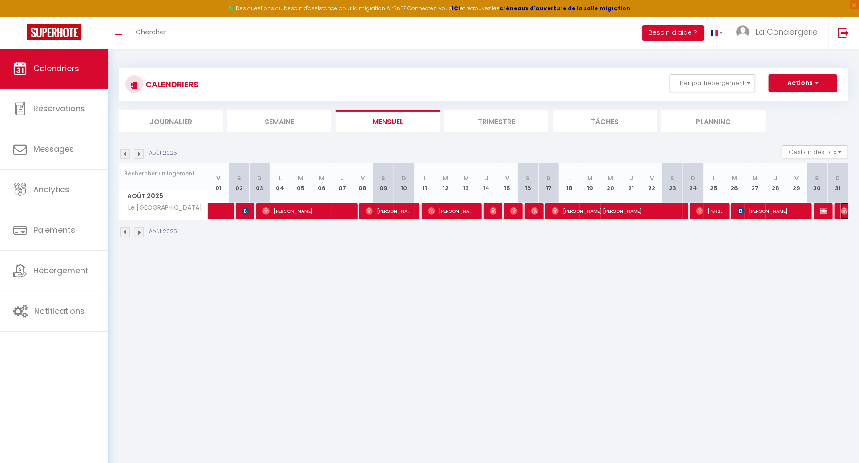
click at [844, 207] on img at bounding box center [844, 210] width 7 height 7
select select "38026"
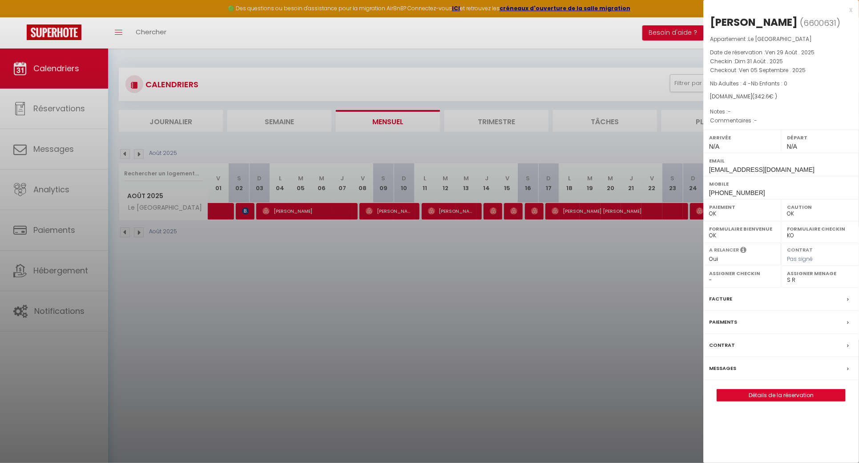
click at [546, 279] on div at bounding box center [429, 231] width 859 height 463
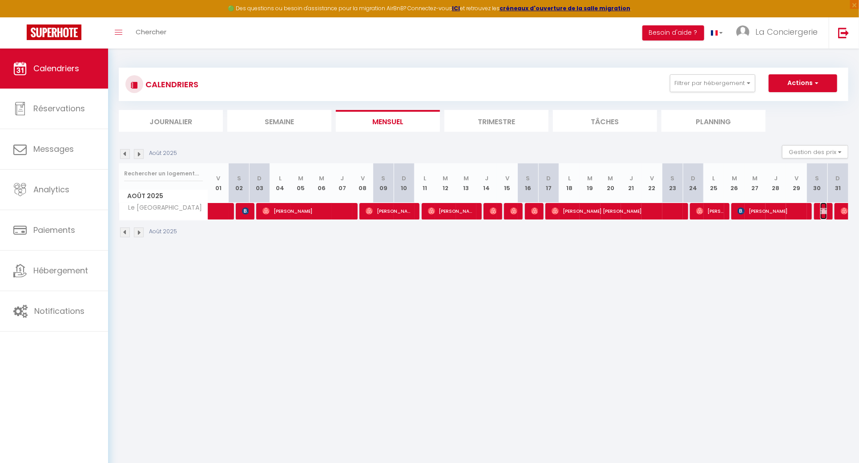
drag, startPoint x: 825, startPoint y: 212, endPoint x: 822, endPoint y: 219, distance: 7.6
click at [825, 212] on img at bounding box center [823, 210] width 7 height 7
select select "1"
select select "20878"
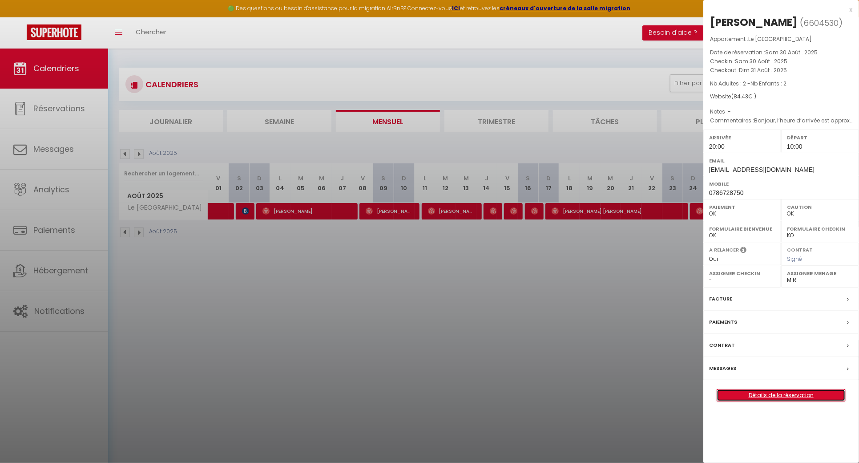
click at [785, 391] on link "Détails de la réservation" at bounding box center [781, 395] width 128 height 12
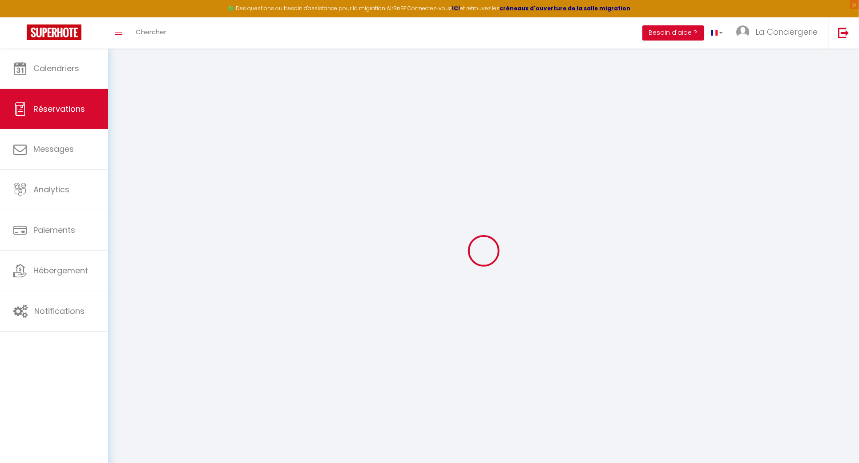
type input "Melina"
type input "Xiong"
type input "Melina.xiong@gmail.com"
type input "melina.xiong@gmail.com"
type input "0786728750"
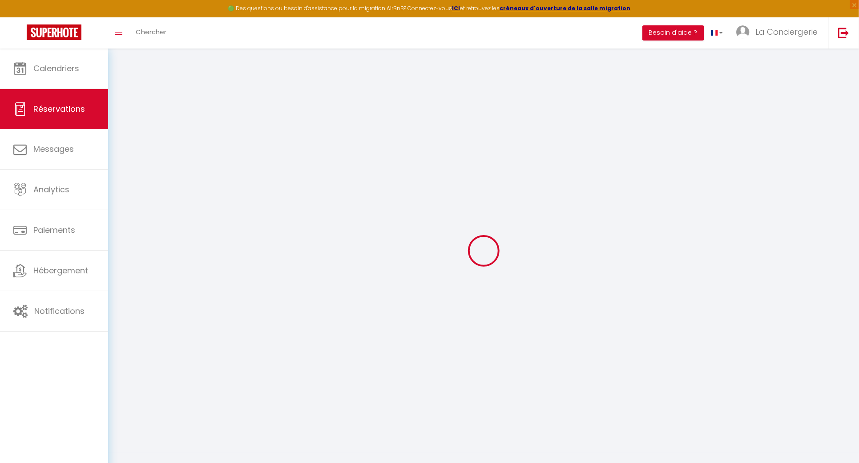
type input "0786728750"
type input "45370"
type input "317 rue du stade"
type input "MAREAU aux pres"
select select "FR"
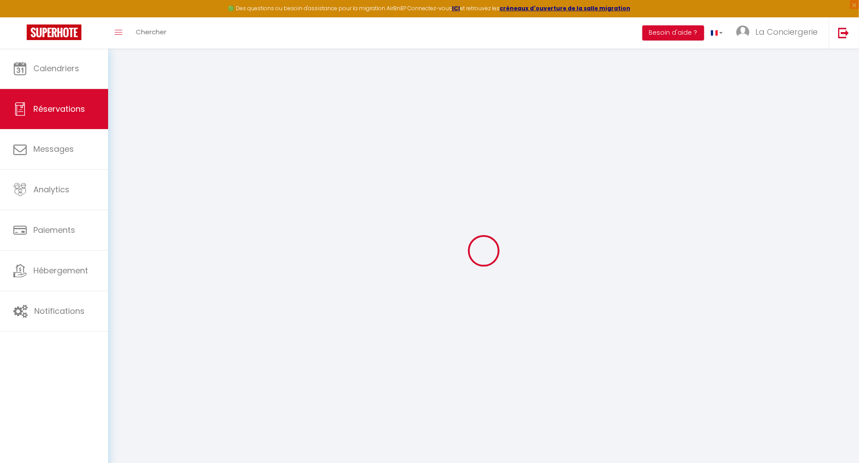
select select "17444"
select select "1"
type input "Sam 30 Août 2025"
select select
type input "Dim 31 Août 2025"
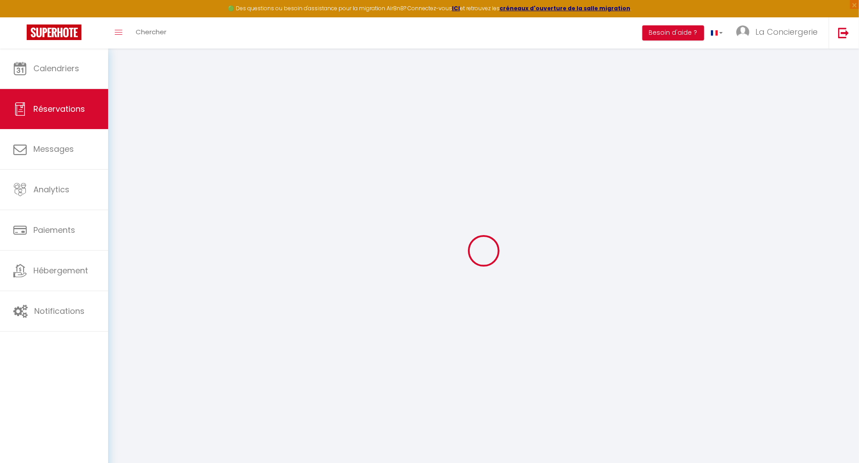
select select
type input "2"
select select "12"
select select "15"
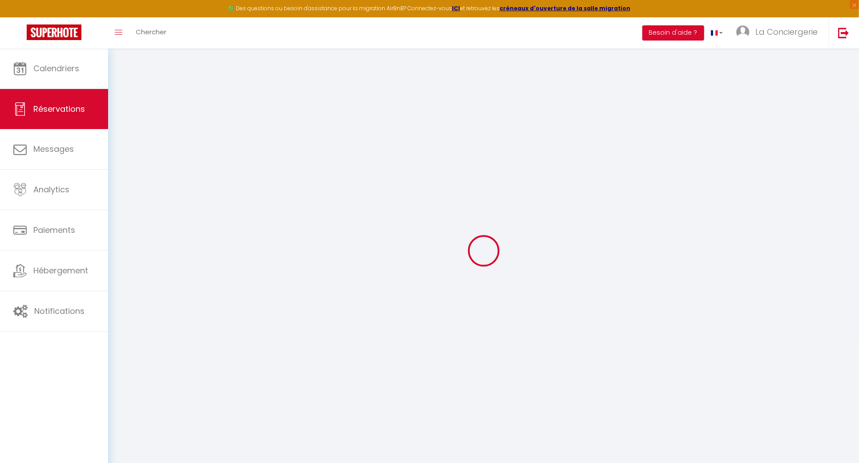
type input "47.25"
checkbox input "false"
type input "0"
select select "69"
type input "36"
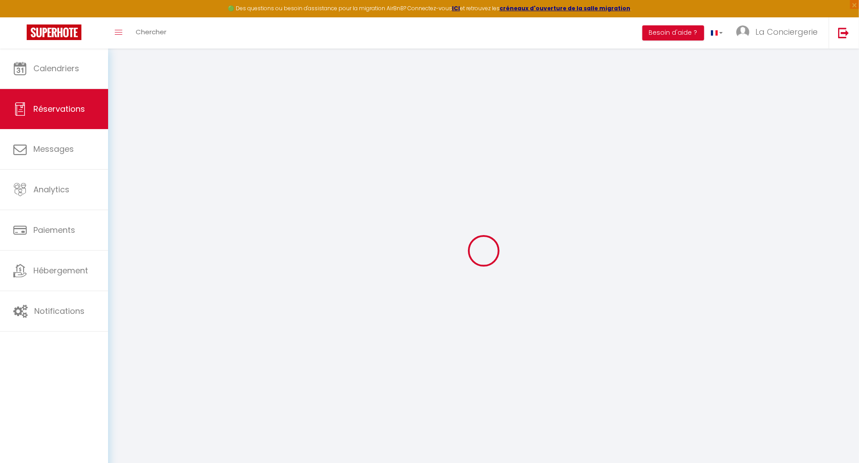
type input "0"
select select
checkbox input "false"
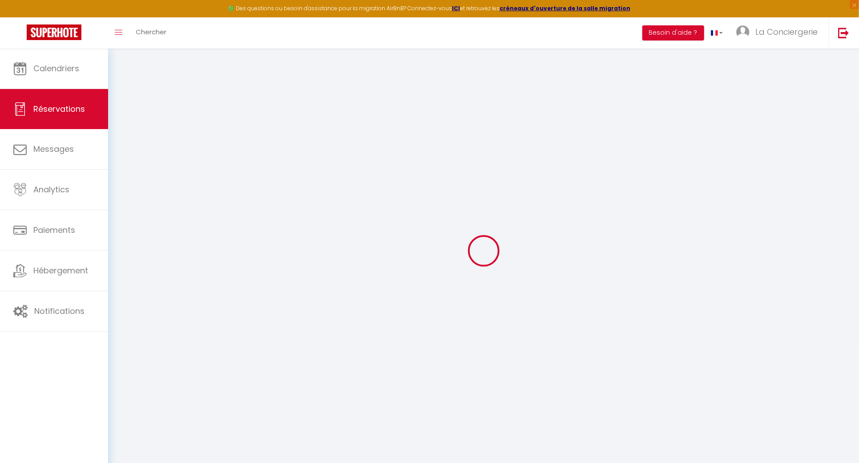
select select
checkbox input "false"
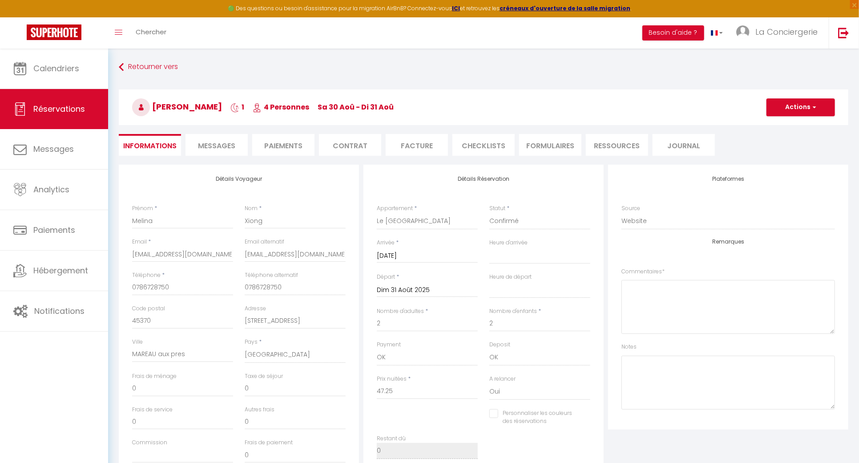
select select
checkbox input "false"
type textarea "Bonjour, l’heure d’arrivée est approximative."
type input "36"
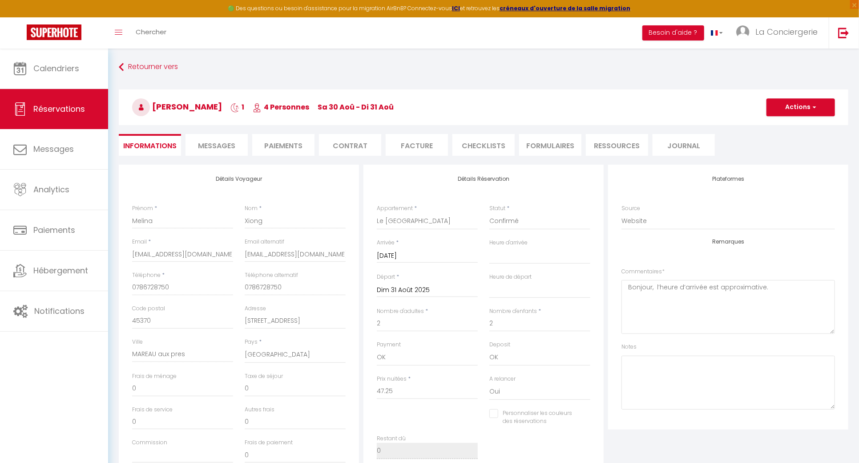
type input "1.18"
select select
checkbox input "false"
select select "20:00"
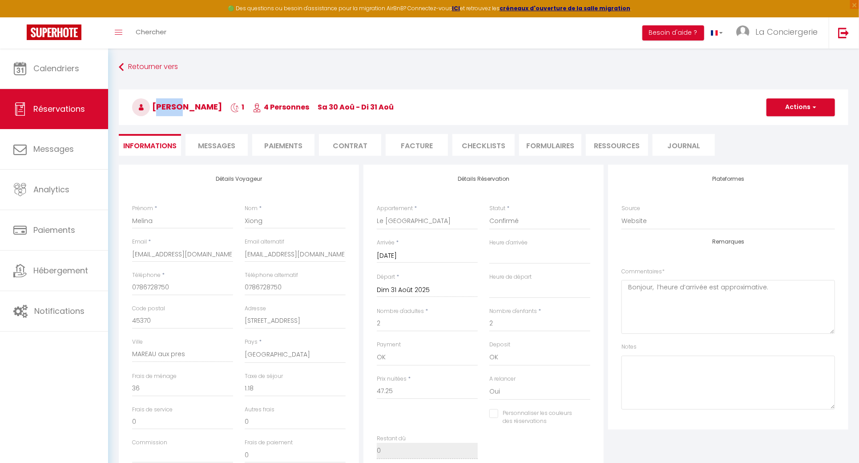
select select "10:00"
drag, startPoint x: 154, startPoint y: 107, endPoint x: 211, endPoint y: 105, distance: 56.5
click at [211, 105] on span "Melina Xiong" at bounding box center [177, 106] width 90 height 11
copy span "Melina Xiong"
click at [288, 141] on li "Paiements" at bounding box center [283, 145] width 62 height 22
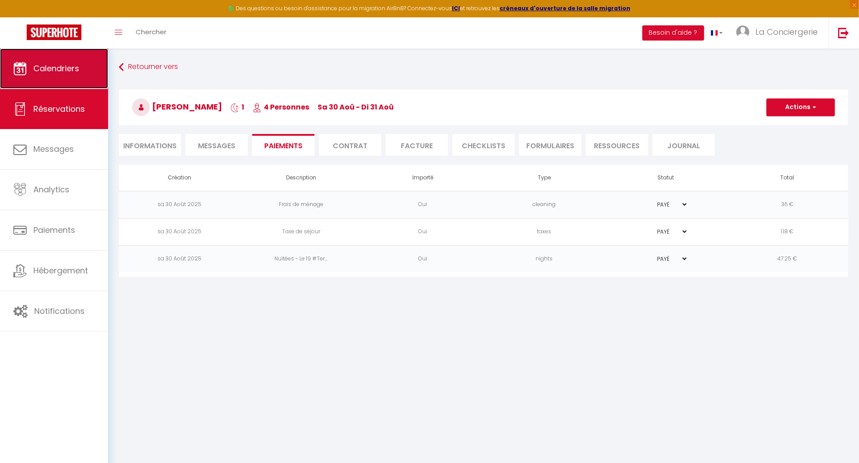
click at [96, 74] on link "Calendriers" at bounding box center [54, 68] width 108 height 40
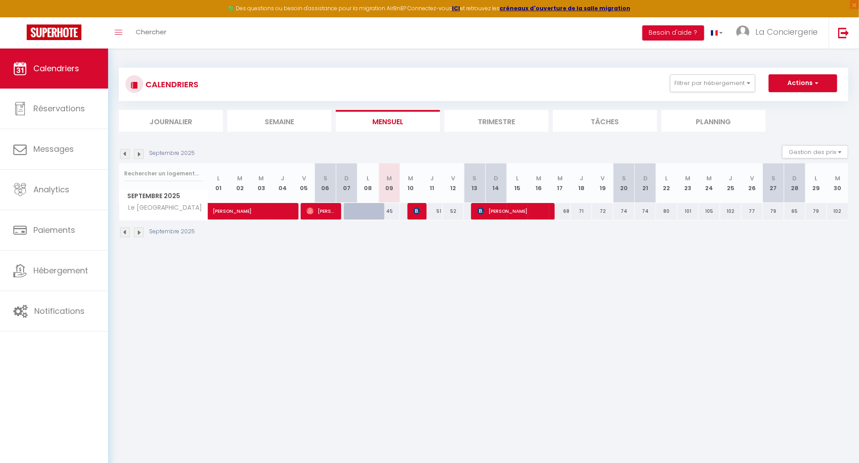
click at [125, 156] on img at bounding box center [125, 154] width 10 height 10
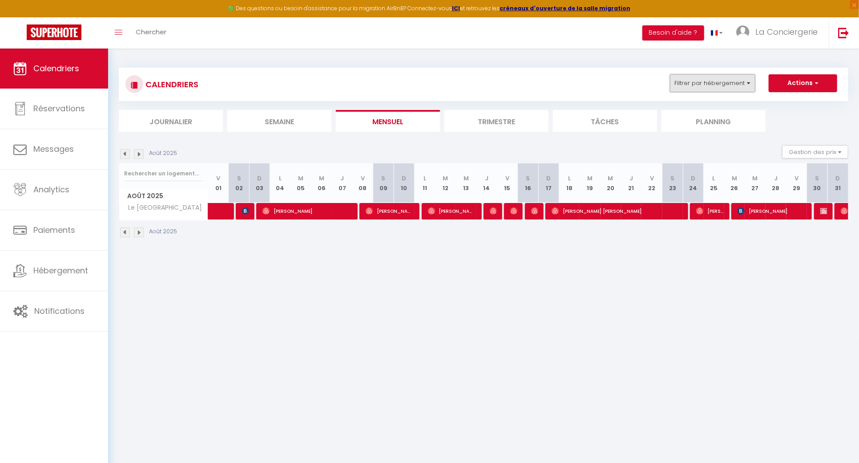
click at [745, 86] on button "Filtrer par hébergement" at bounding box center [712, 83] width 85 height 18
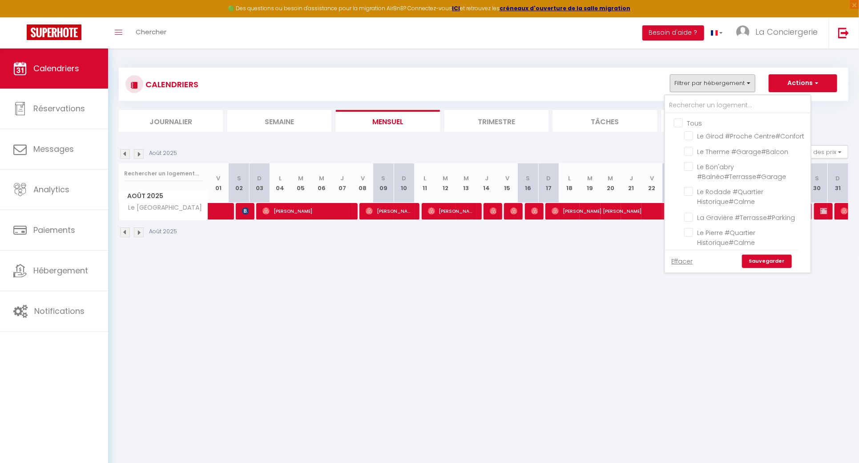
click at [691, 122] on input "Tous" at bounding box center [746, 122] width 145 height 9
checkbox input "true"
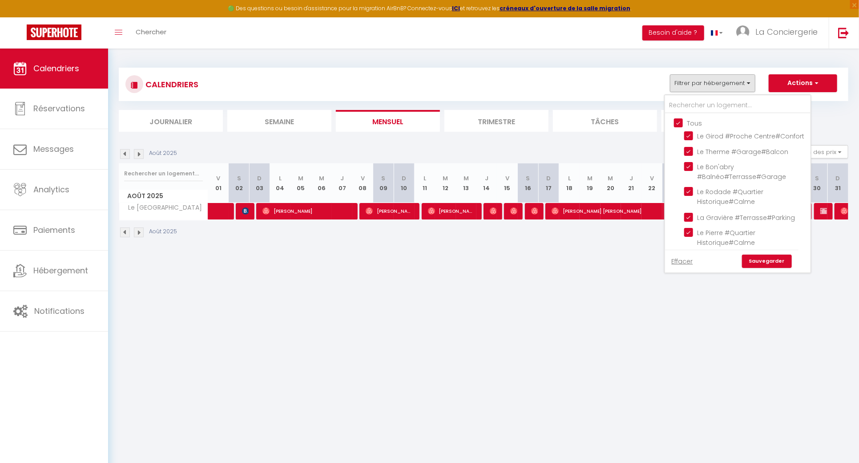
checkbox input "true"
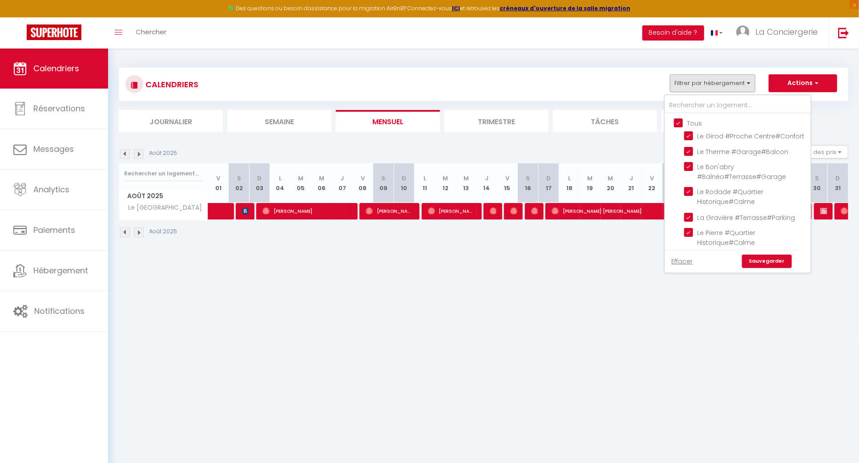
checkbox input "true"
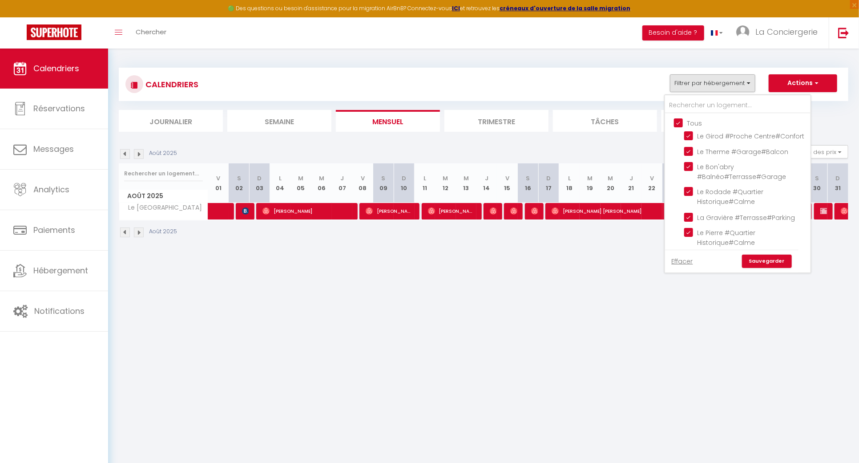
checkbox input "true"
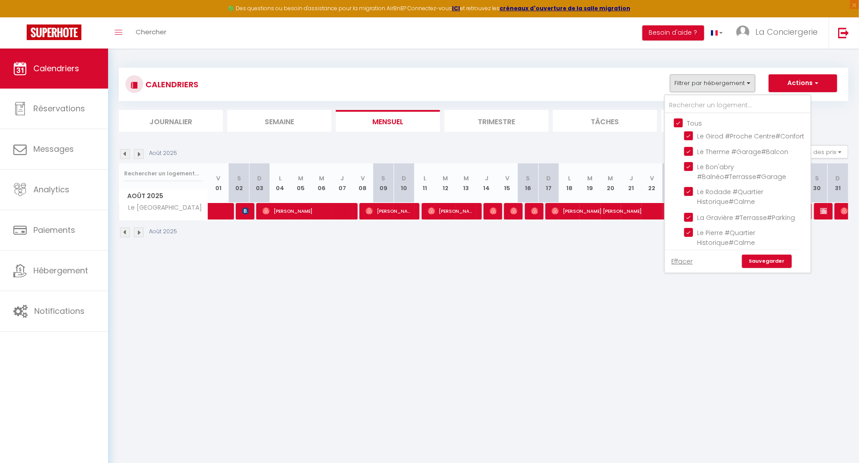
checkbox input "true"
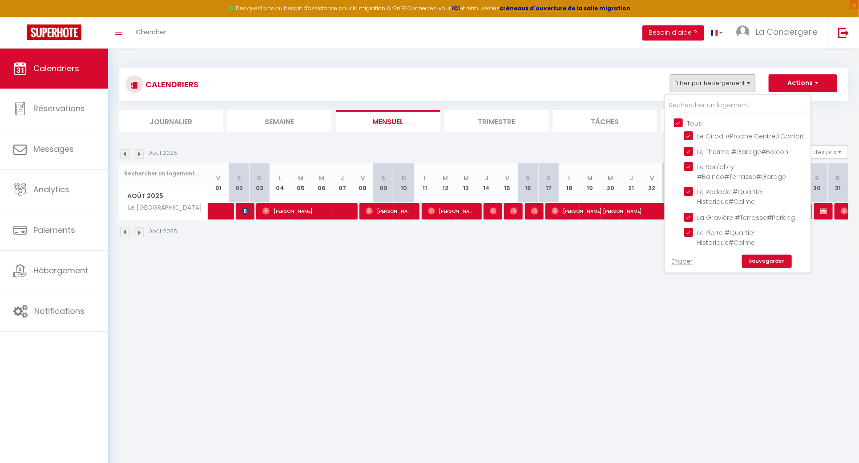
checkbox input "true"
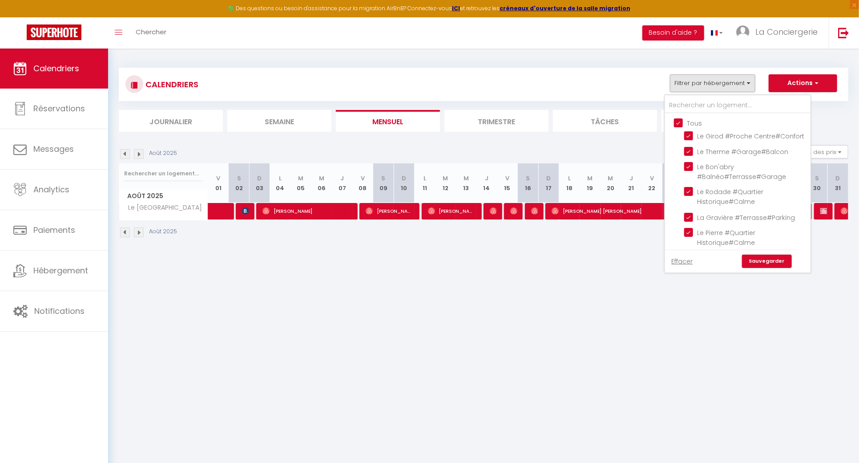
checkbox input "true"
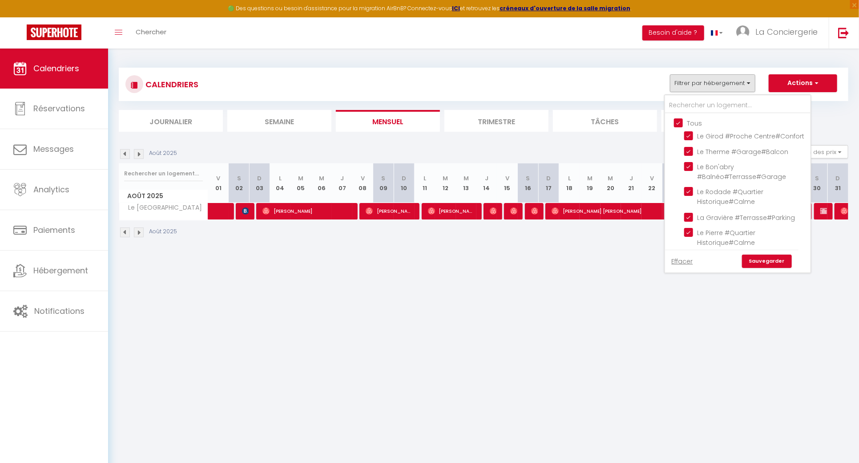
checkbox input "true"
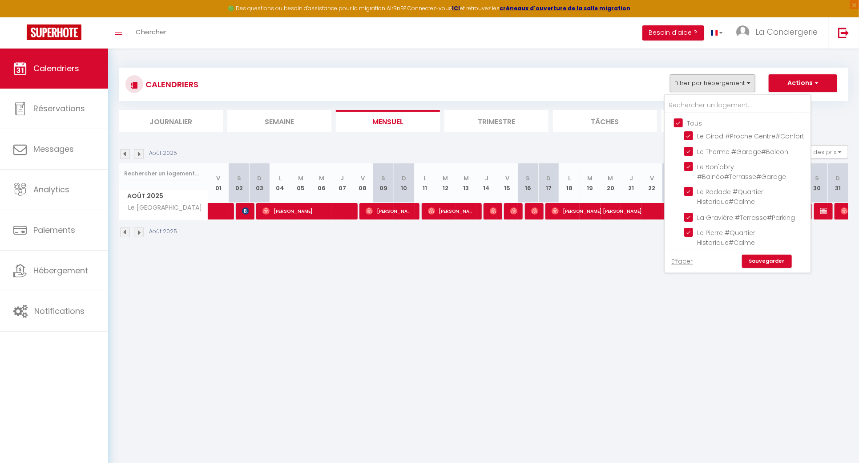
checkbox input "true"
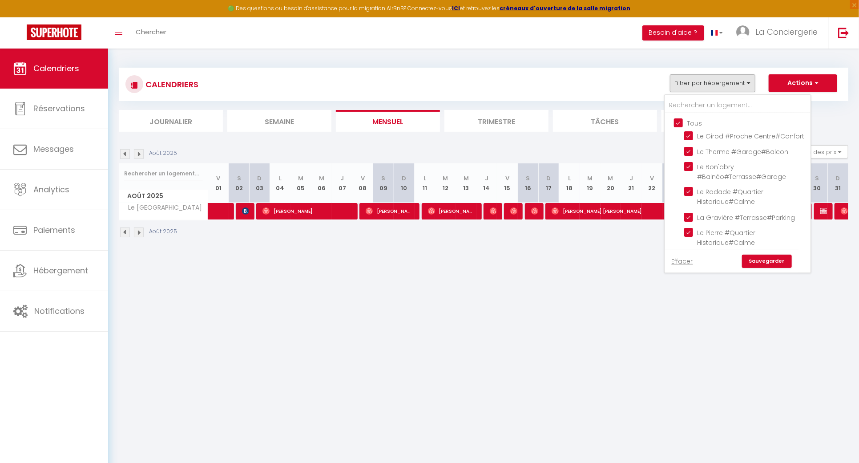
checkbox input "true"
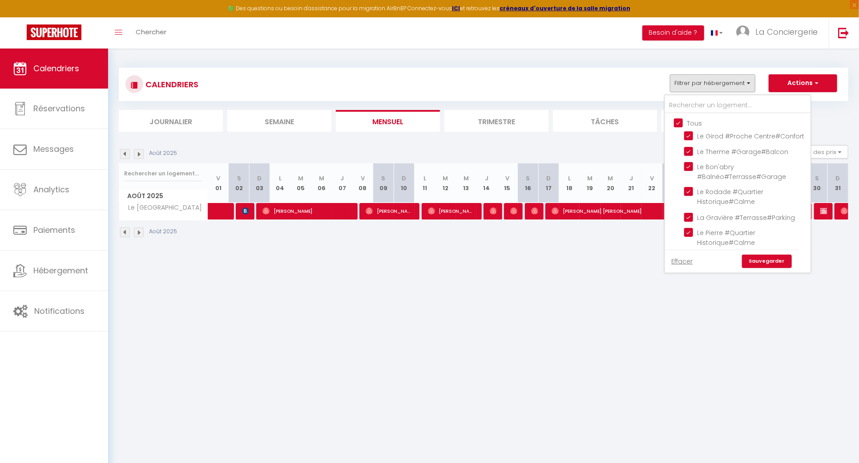
checkbox input "true"
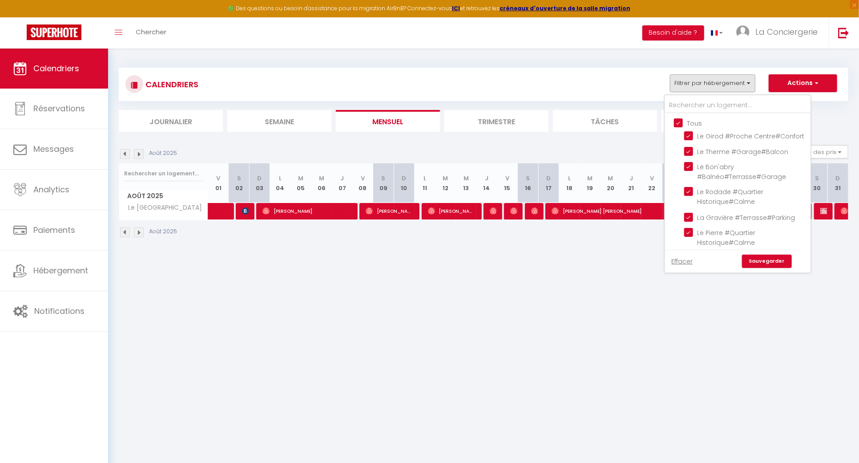
checkbox input "true"
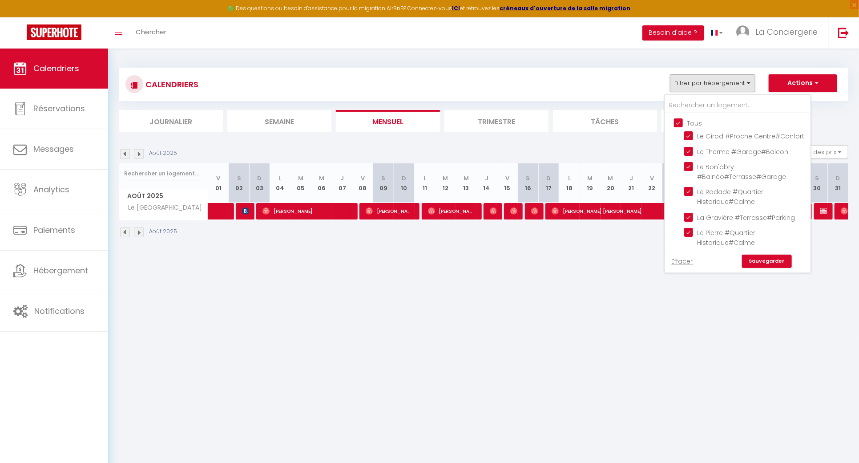
checkbox input "true"
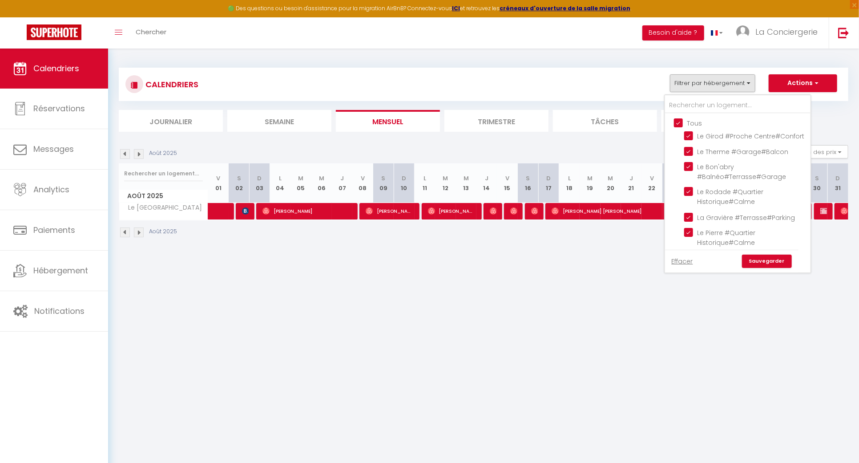
checkbox input "true"
click at [691, 122] on input "Tous" at bounding box center [746, 122] width 145 height 9
click at [692, 107] on input "text" at bounding box center [737, 105] width 145 height 16
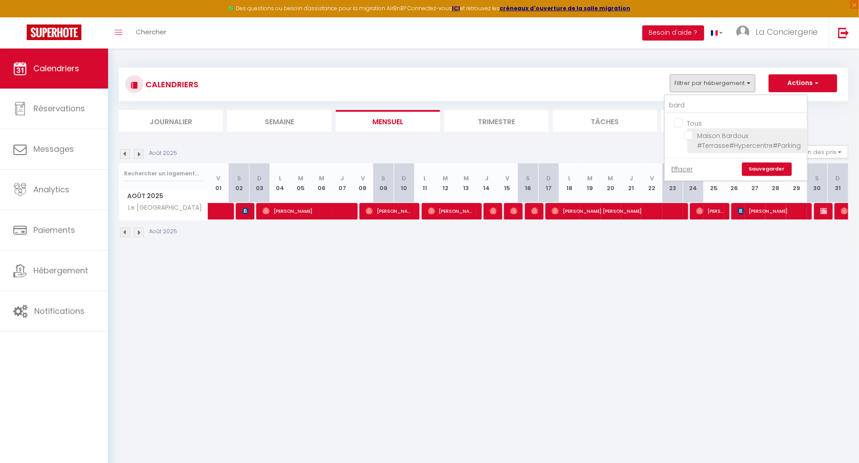
click at [692, 141] on li "Maison Bardoux #Terrasse#Hypercentre#Parking" at bounding box center [747, 140] width 120 height 25
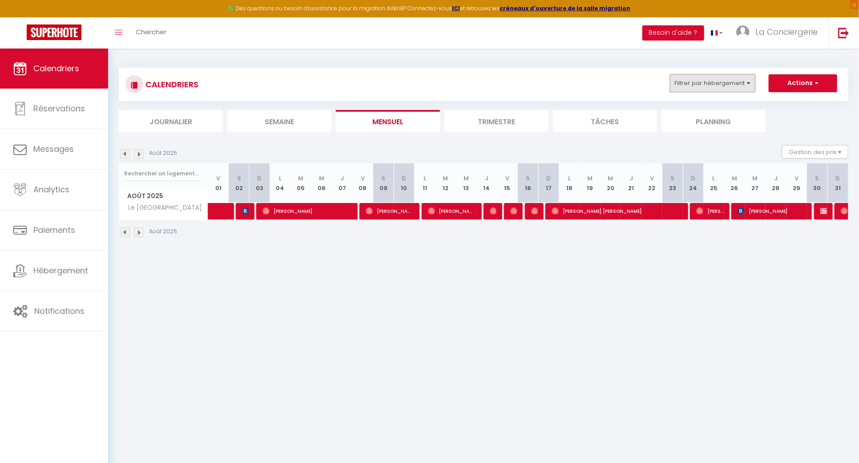
click at [706, 86] on button "Filtrer par hébergement" at bounding box center [712, 83] width 85 height 18
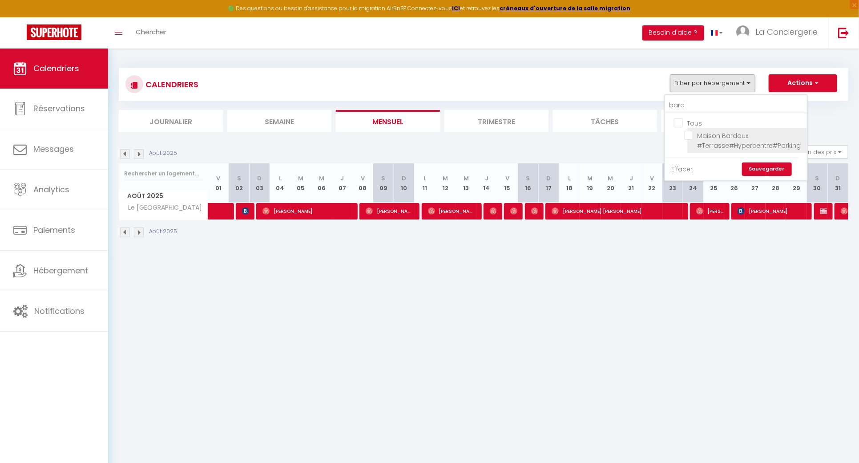
click at [692, 135] on input "Maison Bardoux #Terrasse#Hypercentre#Parking" at bounding box center [744, 135] width 120 height 9
click at [780, 172] on link "Sauvegarder" at bounding box center [767, 168] width 50 height 13
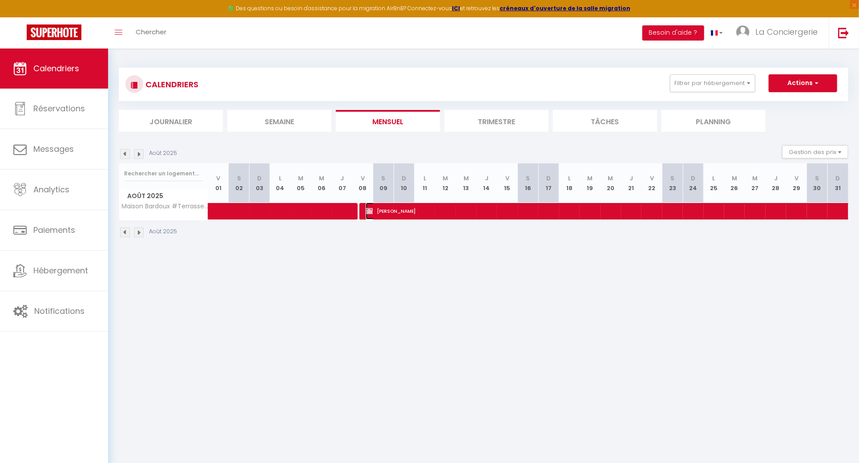
click at [404, 218] on span "Henri Belligand" at bounding box center [683, 210] width 634 height 17
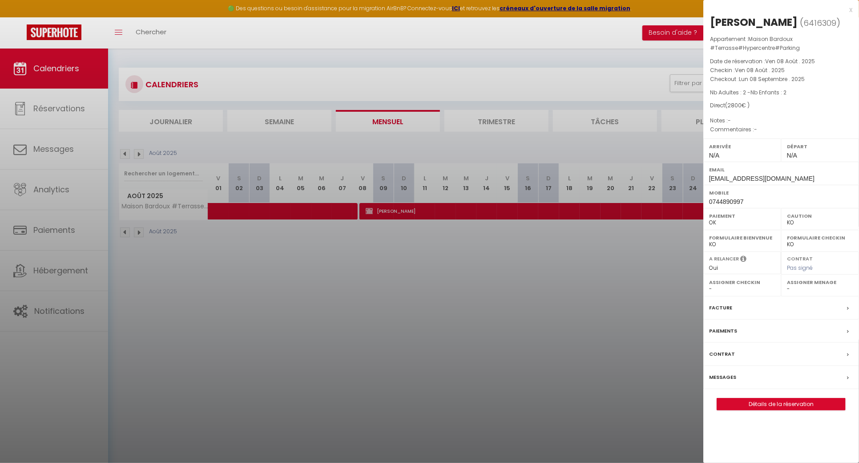
click at [296, 217] on div at bounding box center [429, 231] width 859 height 463
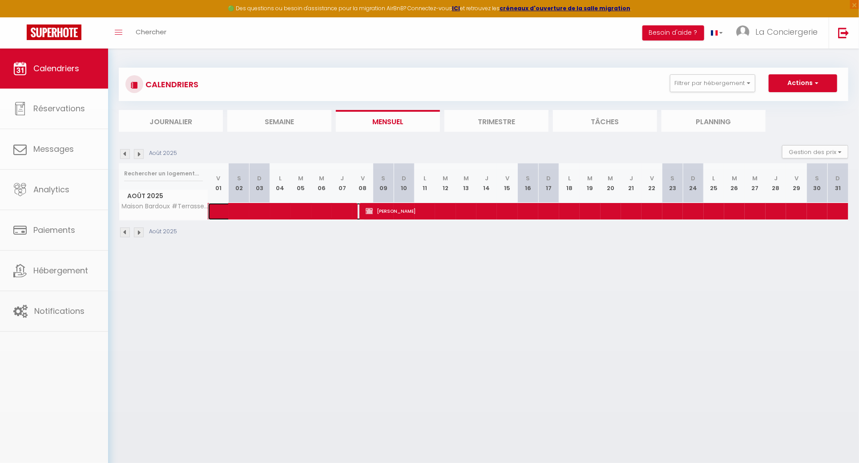
drag, startPoint x: 296, startPoint y: 211, endPoint x: 325, endPoint y: 216, distance: 29.4
click at [296, 211] on span at bounding box center [293, 211] width 143 height 17
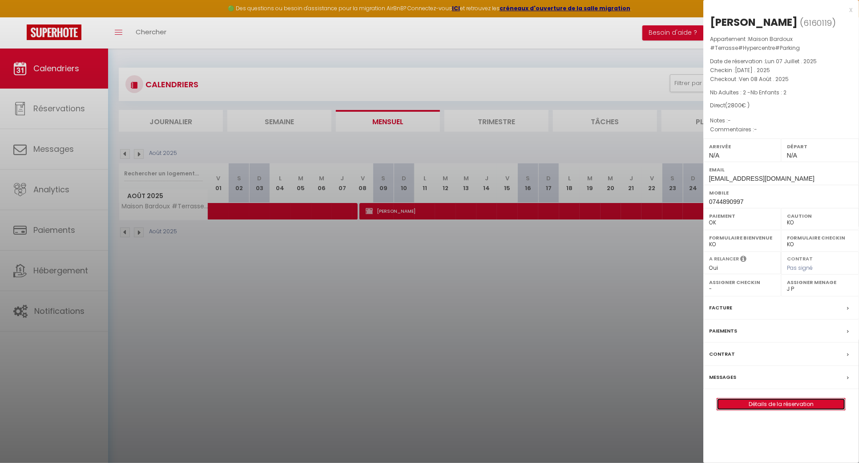
click at [762, 404] on link "Détails de la réservation" at bounding box center [781, 404] width 128 height 12
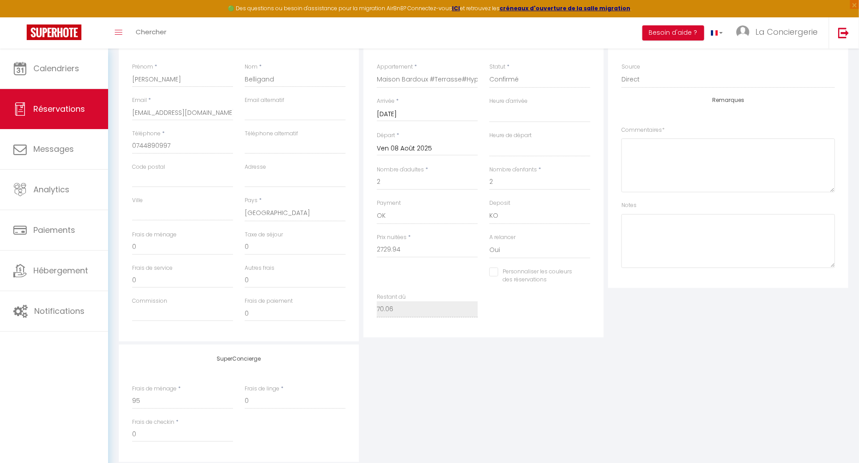
scroll to position [202, 0]
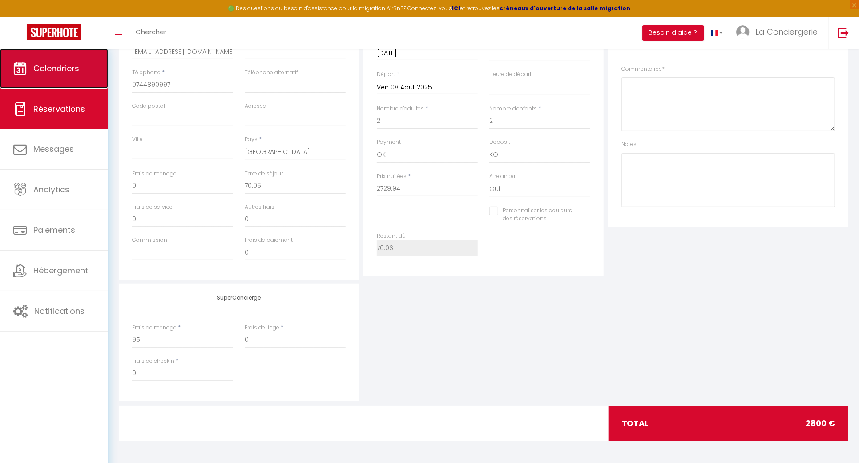
click at [64, 60] on link "Calendriers" at bounding box center [54, 68] width 108 height 40
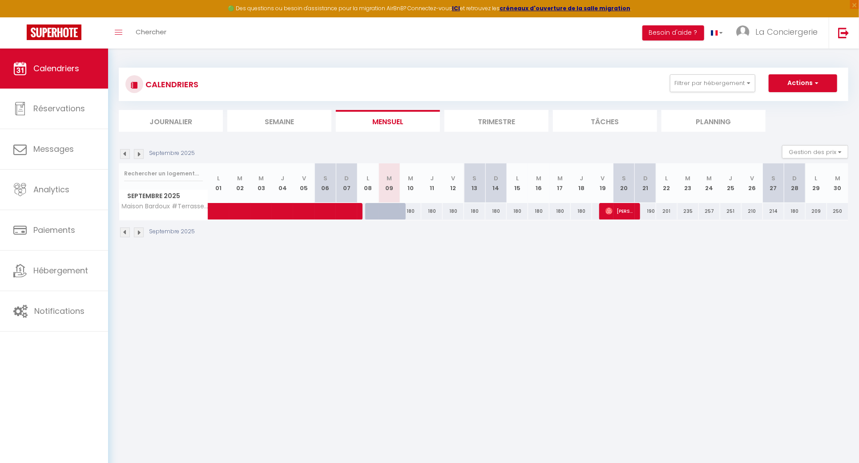
click at [730, 73] on div "CALENDRIERS Filtrer par hébergement Tous Le Girod #Proche Centre#Confort Le The…" at bounding box center [484, 84] width 730 height 33
click at [729, 81] on button "Filtrer par hébergement" at bounding box center [712, 83] width 85 height 18
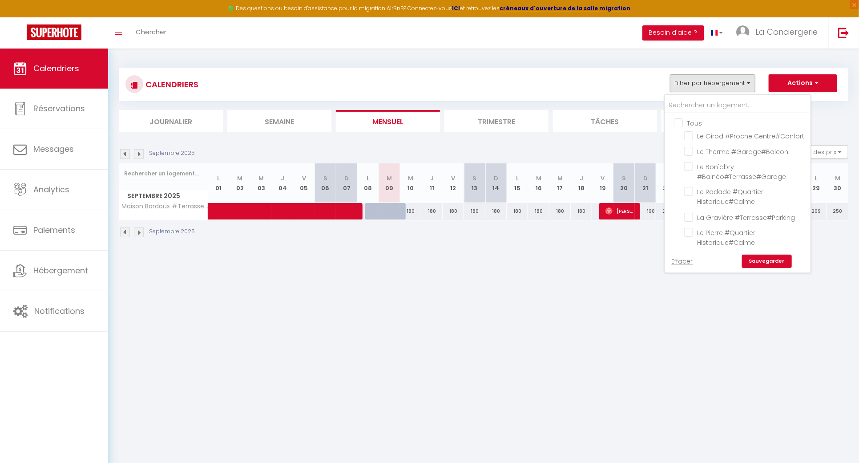
click at [695, 121] on input "Tous" at bounding box center [746, 122] width 145 height 9
click at [782, 264] on link "Sauvegarder" at bounding box center [767, 261] width 50 height 13
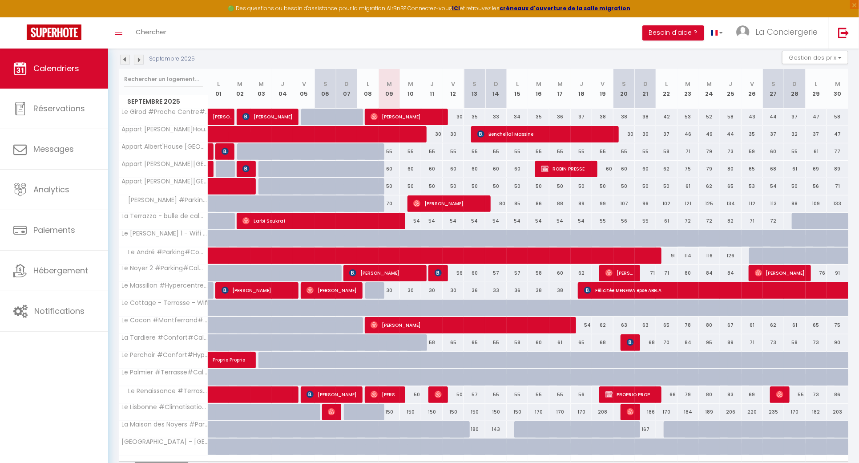
scroll to position [118, 0]
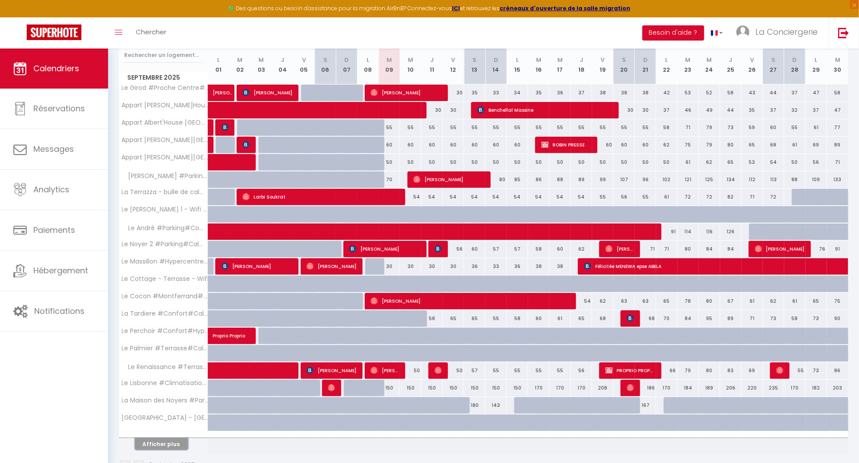
click at [173, 440] on button "Afficher plus" at bounding box center [161, 444] width 53 height 12
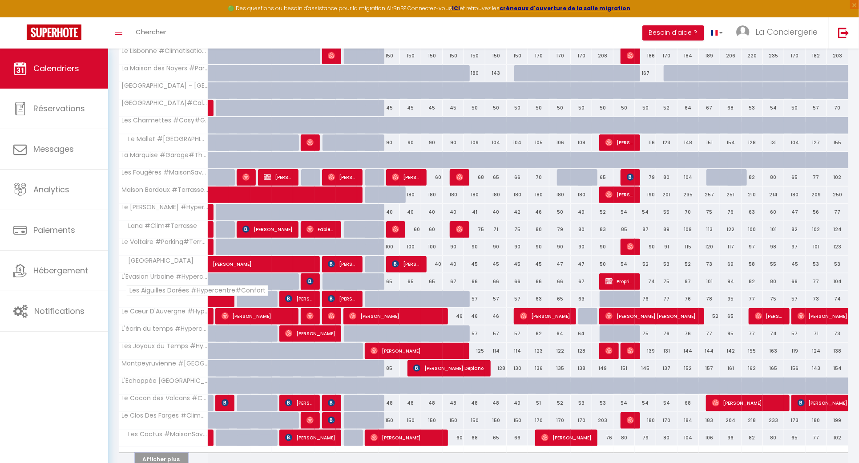
scroll to position [474, 0]
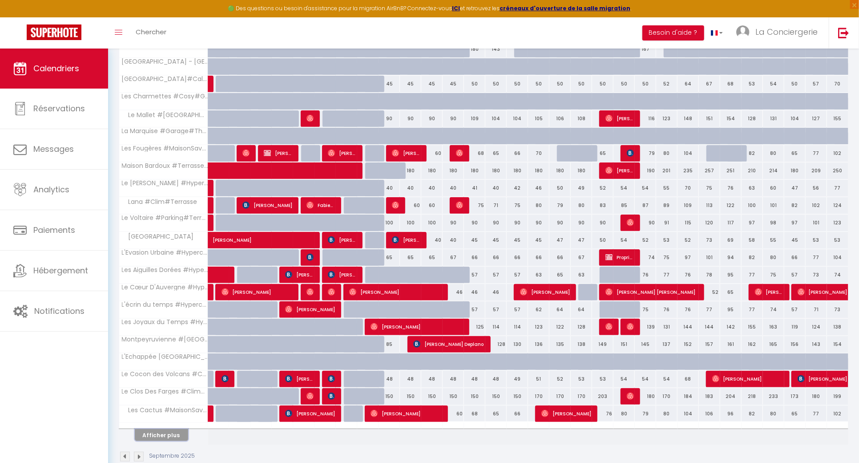
click at [158, 430] on button "Afficher plus" at bounding box center [161, 435] width 53 height 12
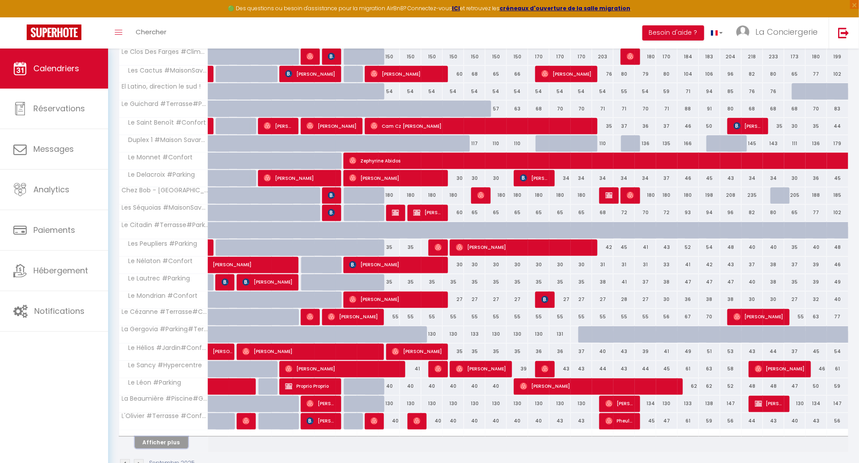
scroll to position [830, 0]
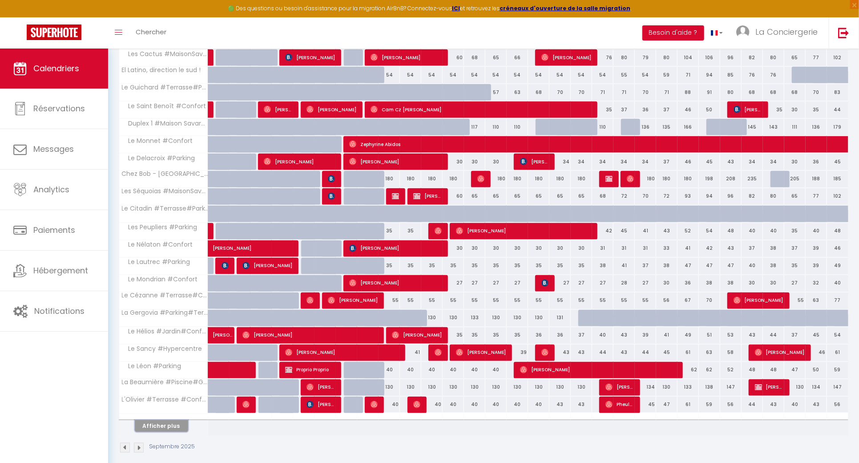
click at [167, 420] on button "Afficher plus" at bounding box center [161, 426] width 53 height 12
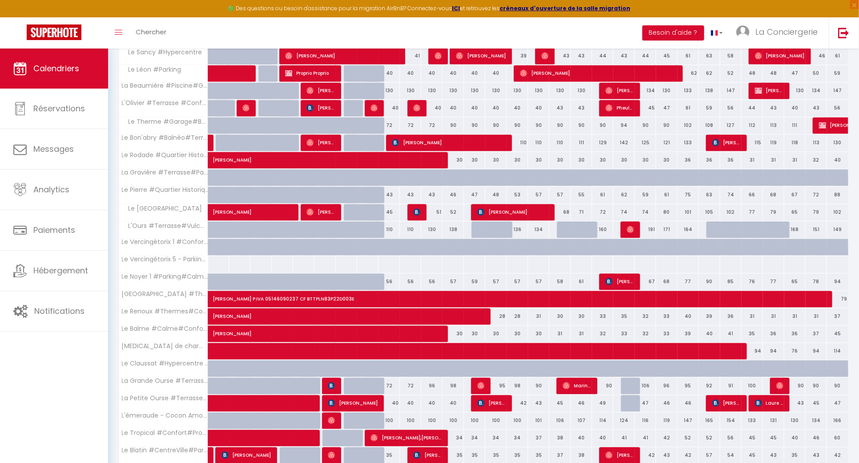
scroll to position [1177, 0]
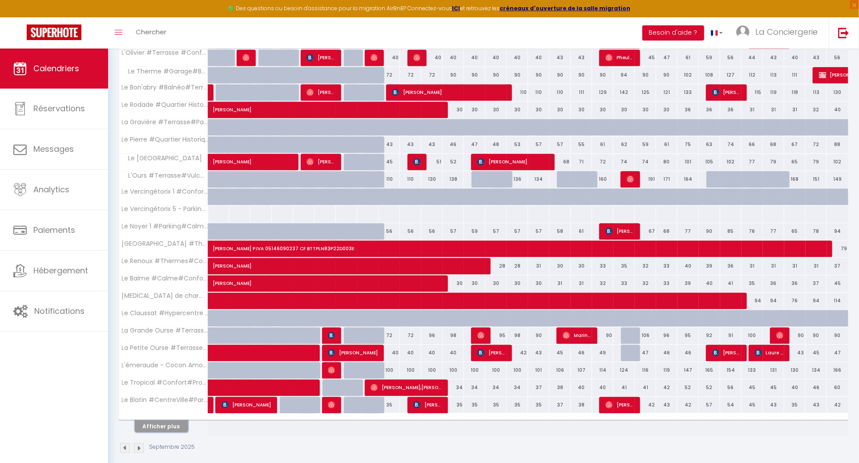
click at [145, 420] on button "Afficher plus" at bounding box center [161, 426] width 53 height 12
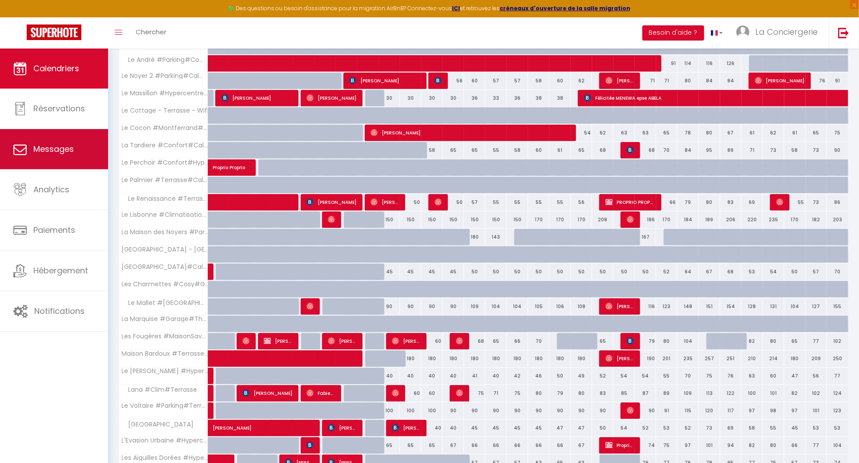
scroll to position [169, 0]
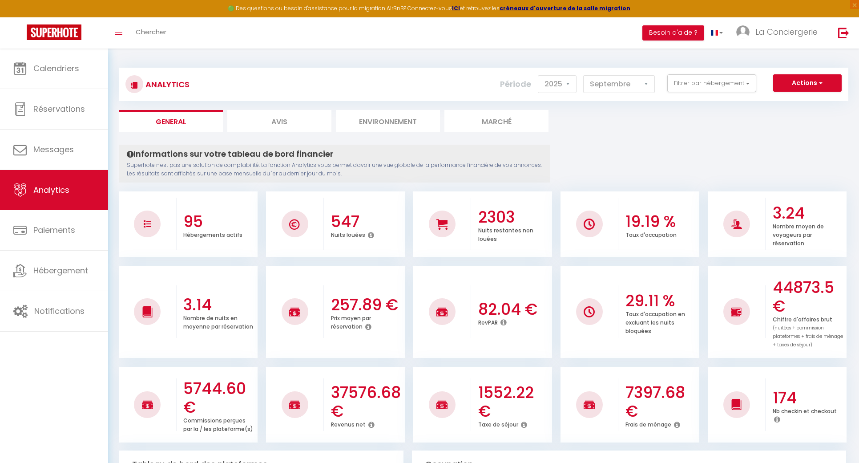
select select "2025"
select select "9"
select select "2025"
click at [784, 84] on button "Actions" at bounding box center [807, 83] width 69 height 18
click at [786, 103] on link "Génération SuperConciergerie" at bounding box center [785, 103] width 113 height 12
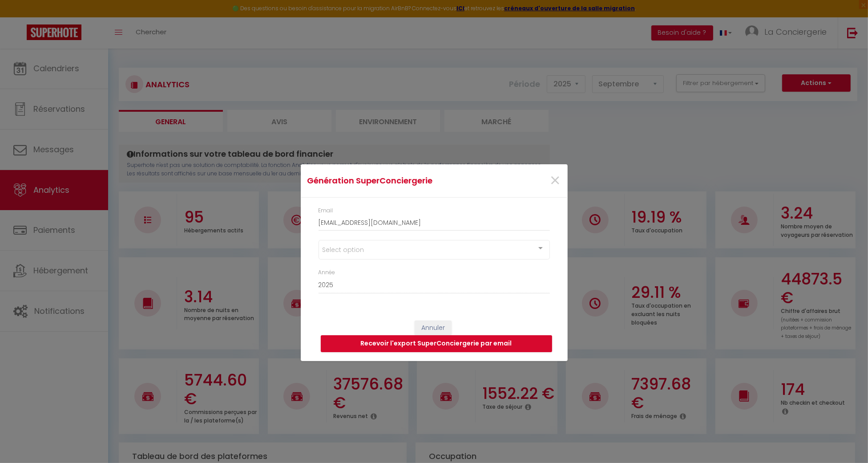
click at [453, 253] on div "Select option" at bounding box center [434, 250] width 231 height 20
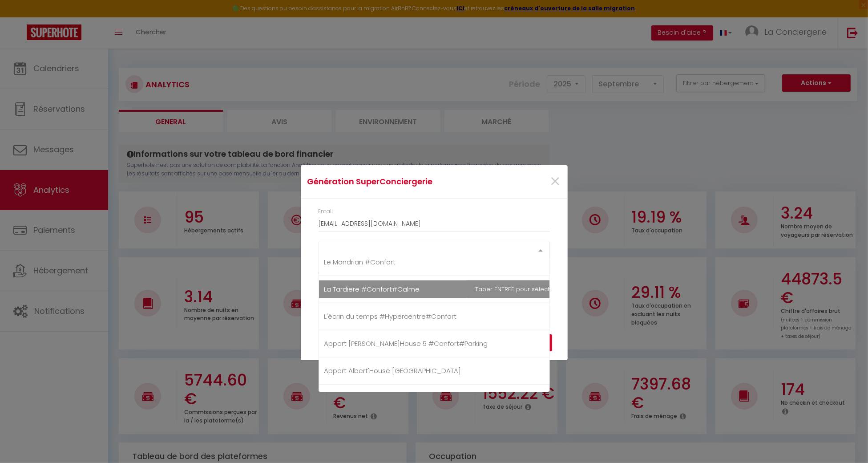
scroll to position [1246, 0]
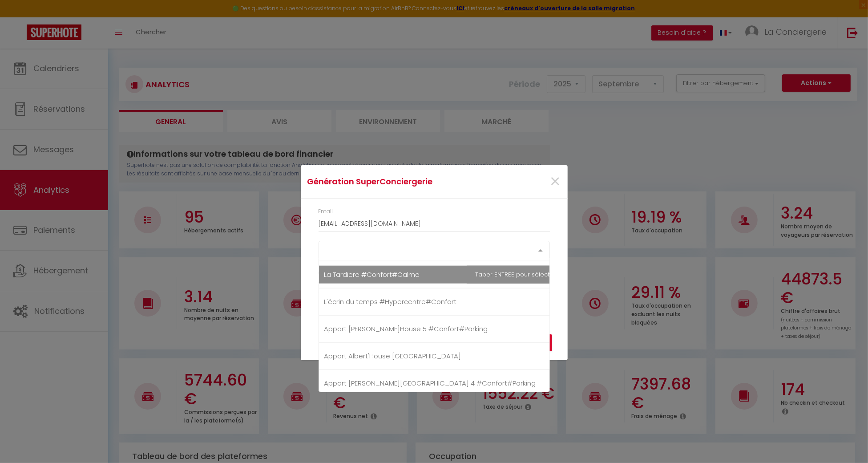
click at [360, 270] on span "La Tardiere #Confort#Calme" at bounding box center [372, 274] width 96 height 9
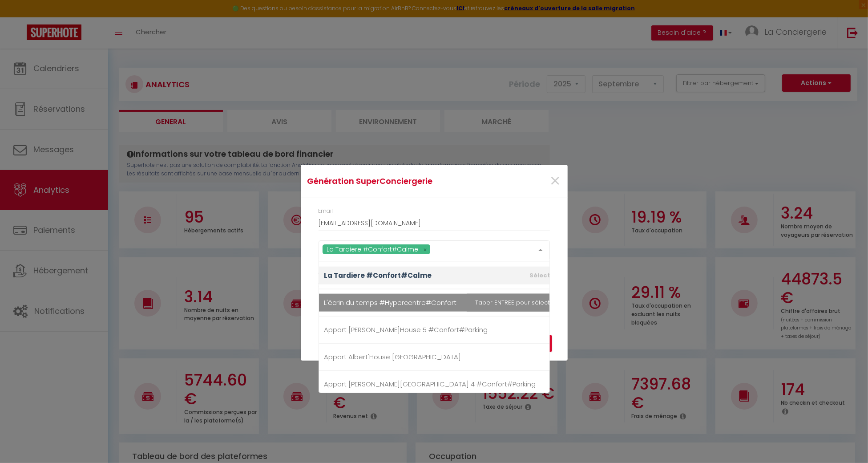
click at [563, 309] on div "Email [EMAIL_ADDRESS][DOMAIN_NAME] La Tardiere #Confort#Calme Tous [GEOGRAPHIC_…" at bounding box center [434, 254] width 267 height 113
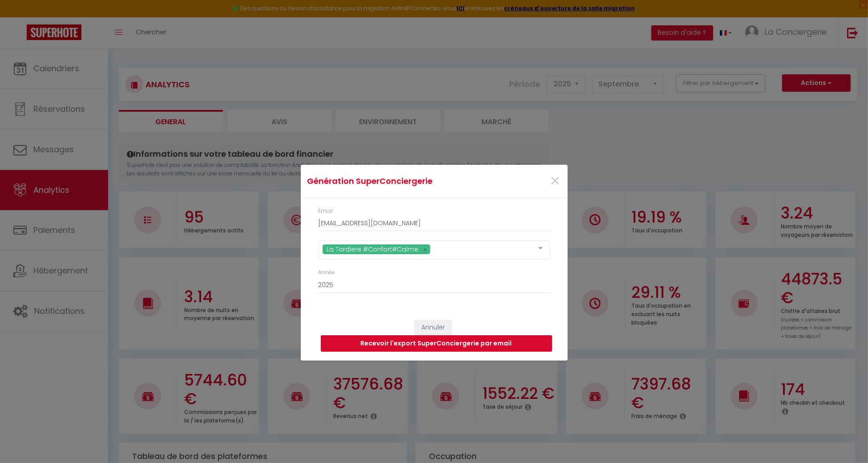
click at [521, 343] on button "Recevoir l'export SuperConciergerie par email" at bounding box center [436, 343] width 231 height 17
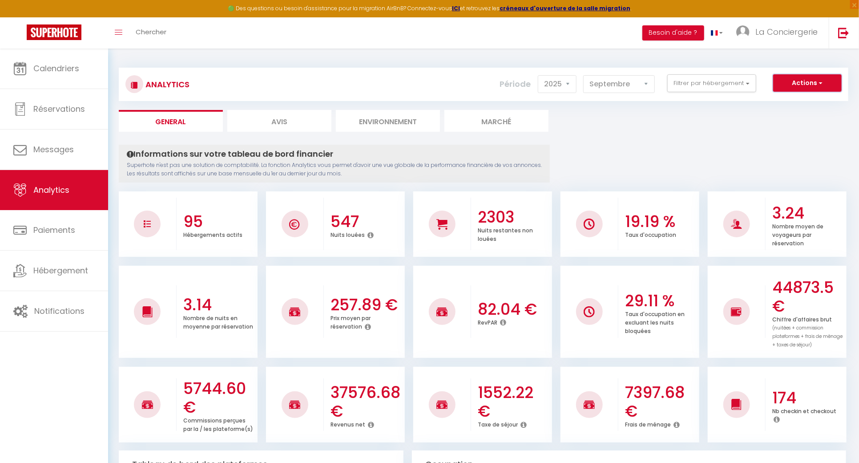
click at [795, 90] on button "Actions" at bounding box center [807, 83] width 69 height 18
drag, startPoint x: 792, startPoint y: 105, endPoint x: 728, endPoint y: 114, distance: 63.8
click at [792, 105] on link "Génération SuperConciergerie" at bounding box center [785, 103] width 113 height 12
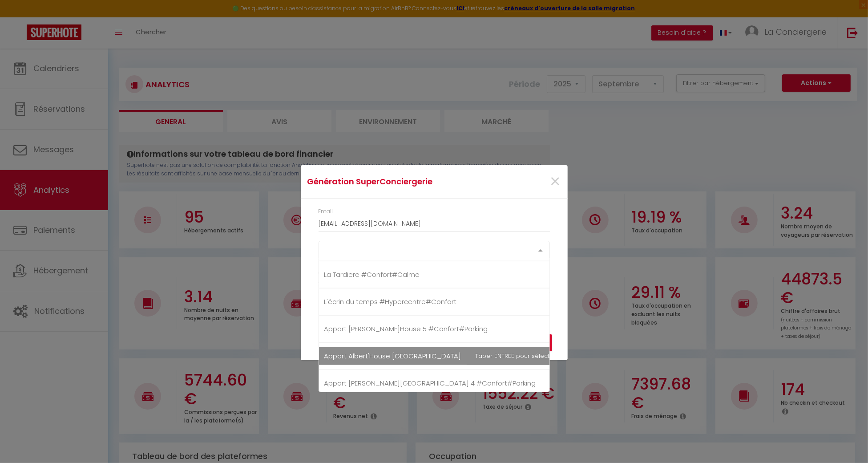
click at [429, 251] on div "Select option" at bounding box center [434, 250] width 231 height 18
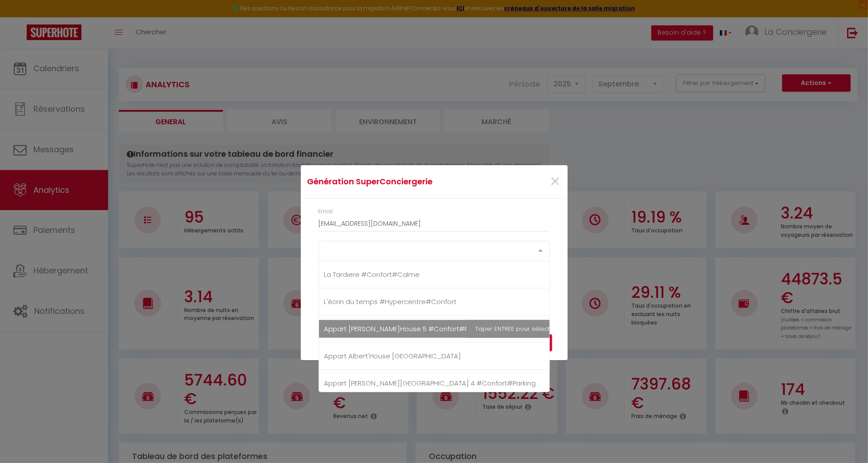
scroll to position [0, 0]
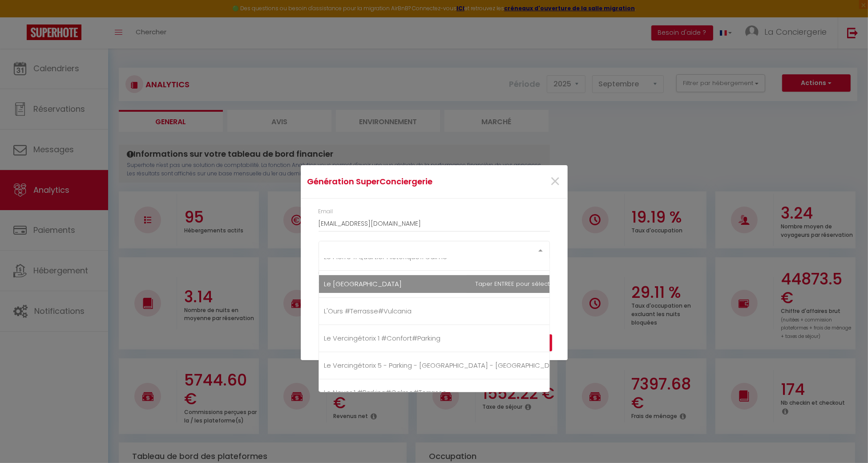
click at [384, 291] on span "Le [GEOGRAPHIC_DATA]" at bounding box center [446, 284] width 255 height 18
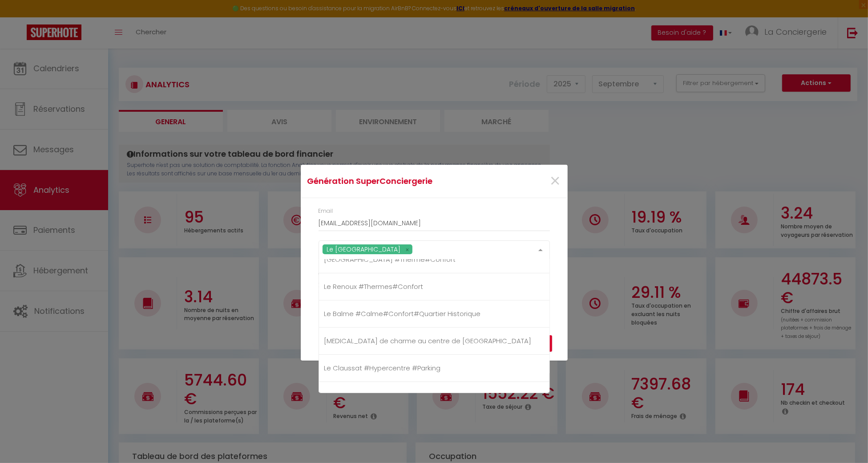
scroll to position [356, 0]
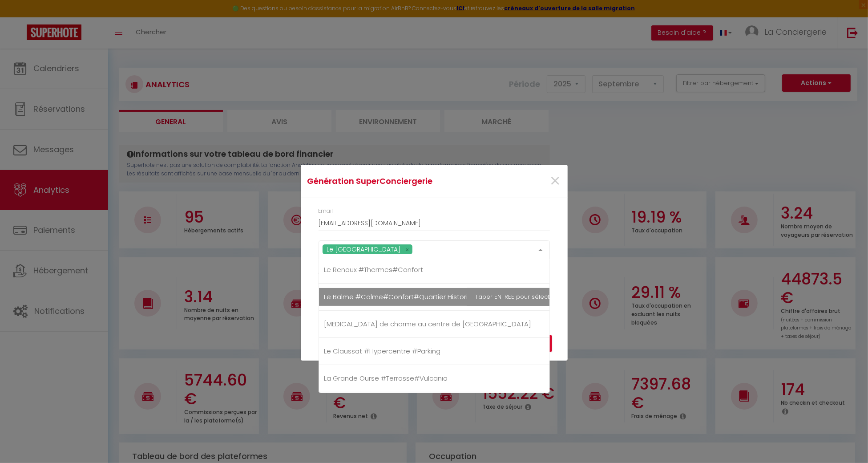
click at [409, 301] on span "Le Balme #Calme#Confort#Quartier Historique" at bounding box center [446, 297] width 255 height 18
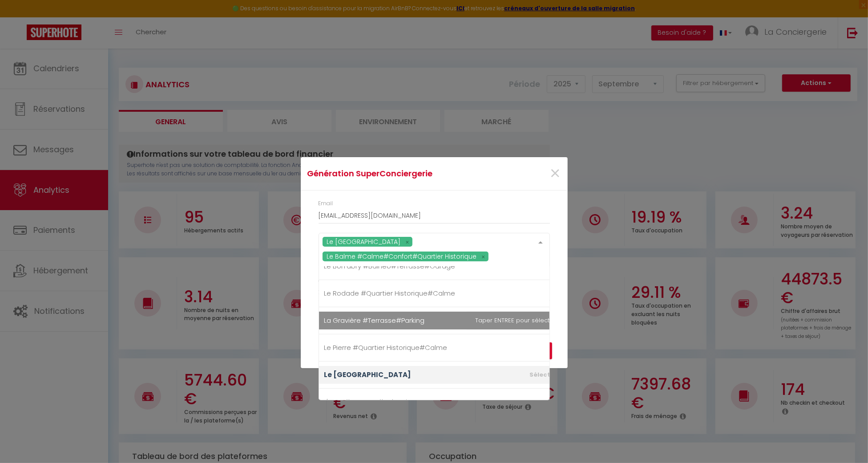
scroll to position [118, 0]
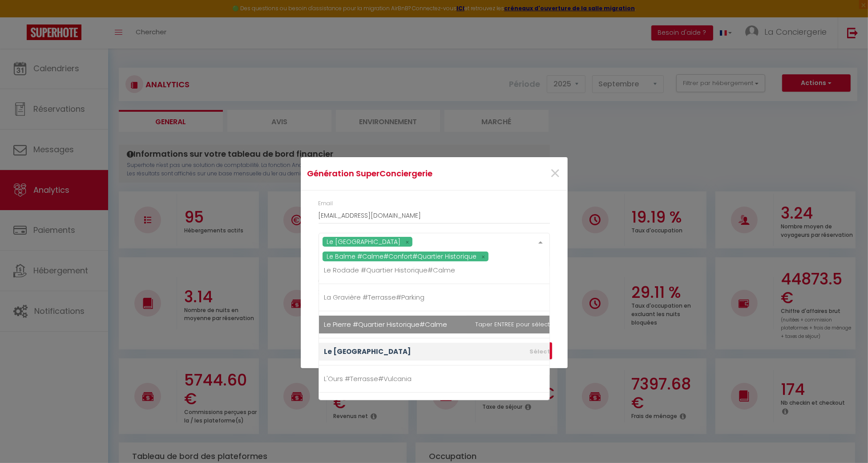
click at [416, 327] on span "Le Pierre #Quartier Historique#Calme" at bounding box center [385, 323] width 123 height 9
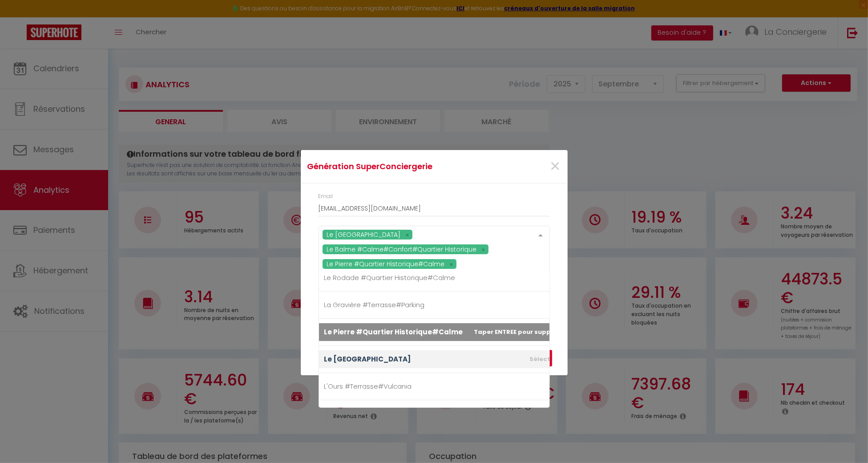
click at [565, 324] on div "Email [EMAIL_ADDRESS][DOMAIN_NAME] Le [GEOGRAPHIC_DATA] [GEOGRAPHIC_DATA] #[GEO…" at bounding box center [434, 254] width 267 height 143
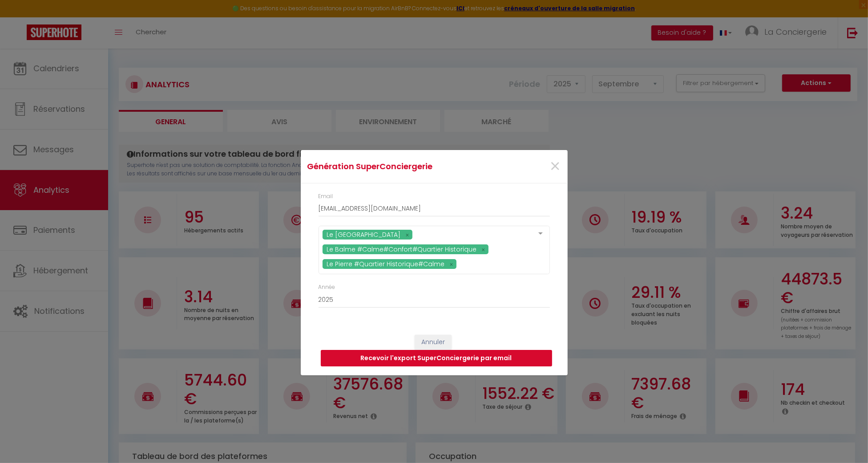
click at [512, 357] on button "Recevoir l'export SuperConciergerie par email" at bounding box center [436, 358] width 231 height 17
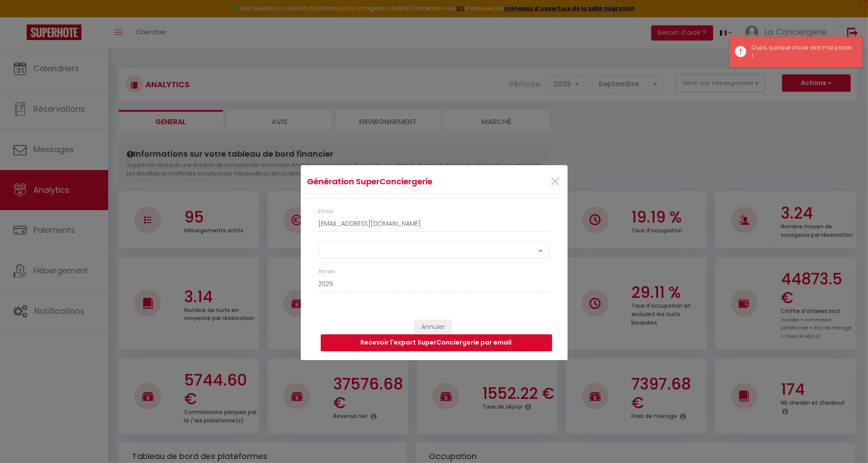
click at [398, 245] on div "Select option" at bounding box center [434, 250] width 231 height 18
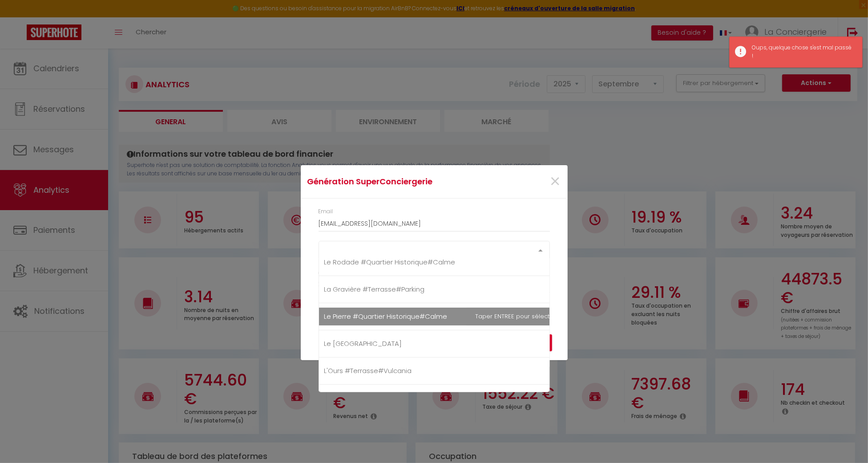
click at [396, 316] on span "Le Pierre #Quartier Historique#Calme" at bounding box center [385, 315] width 123 height 9
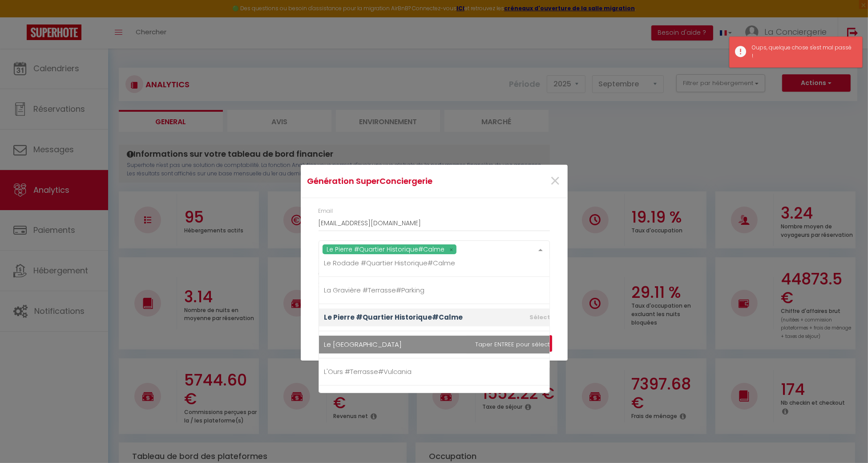
click at [380, 343] on span "Le [GEOGRAPHIC_DATA]" at bounding box center [363, 343] width 78 height 9
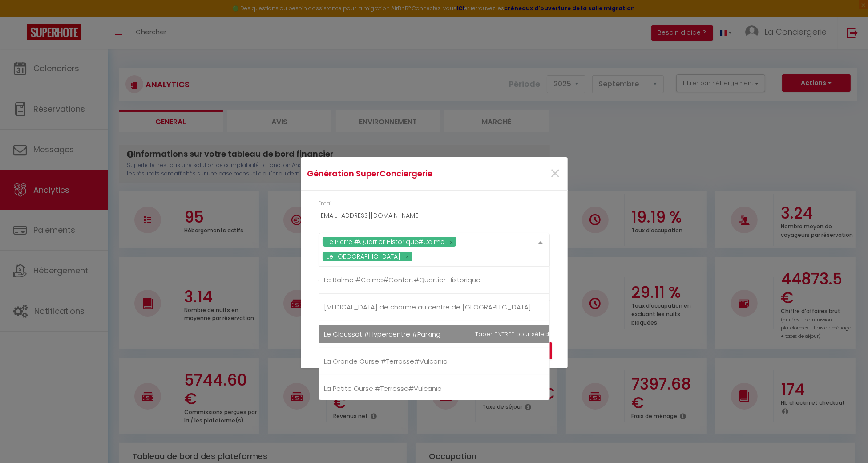
scroll to position [356, 0]
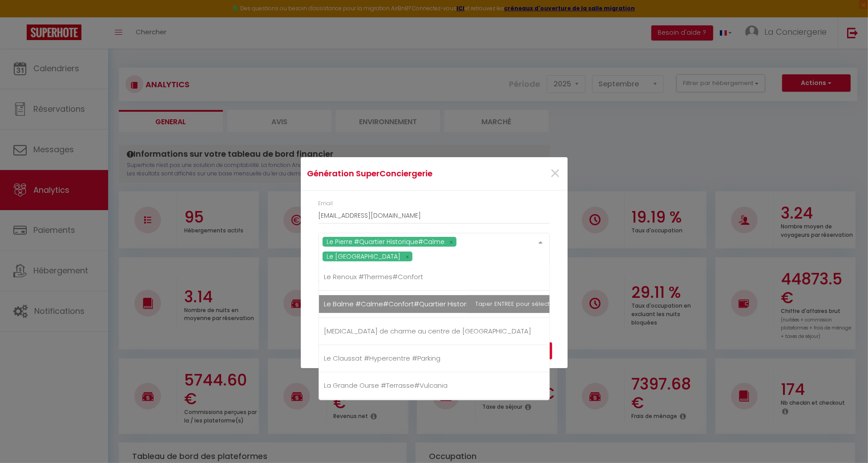
click at [352, 303] on span "Le Balme #Calme#Confort#Quartier Historique" at bounding box center [402, 303] width 157 height 9
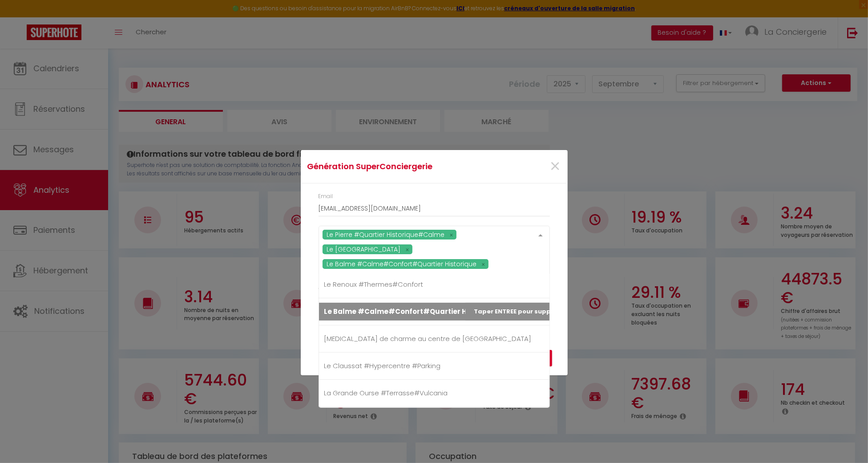
click at [556, 303] on div "Email [EMAIL_ADDRESS][DOMAIN_NAME] Le Pierre #Quartier Historique#[GEOGRAPHIC_D…" at bounding box center [434, 254] width 267 height 143
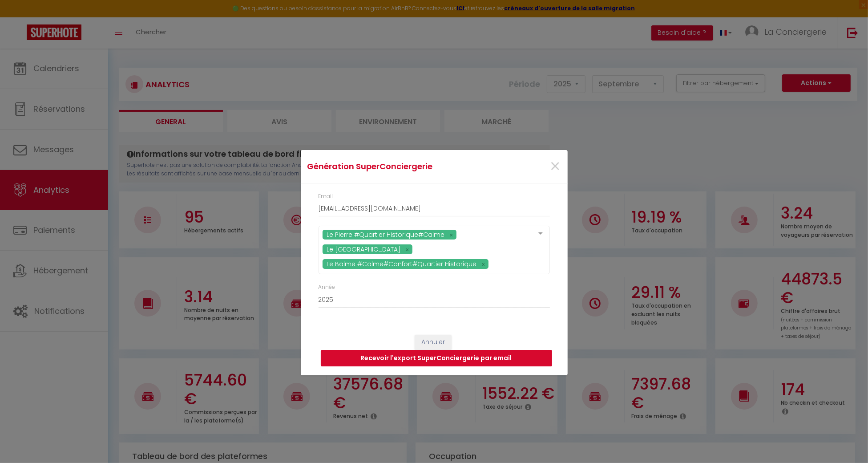
click at [507, 353] on button "Recevoir l'export SuperConciergerie par email" at bounding box center [436, 358] width 231 height 17
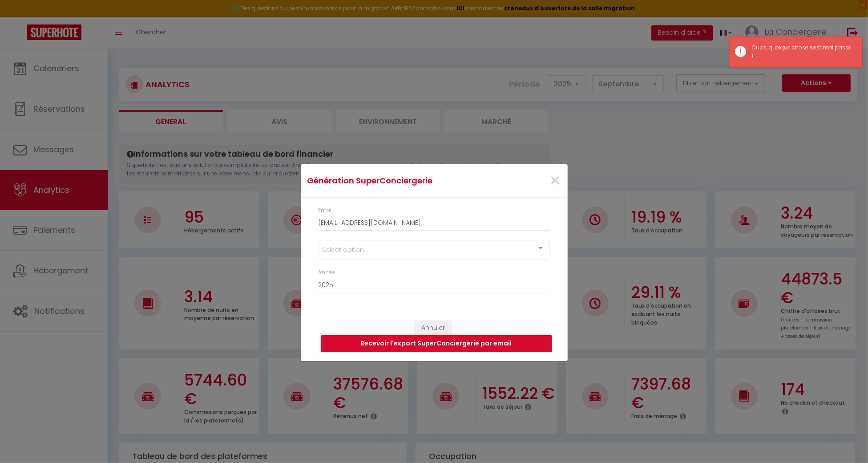
click at [372, 246] on div "Select option" at bounding box center [434, 250] width 231 height 20
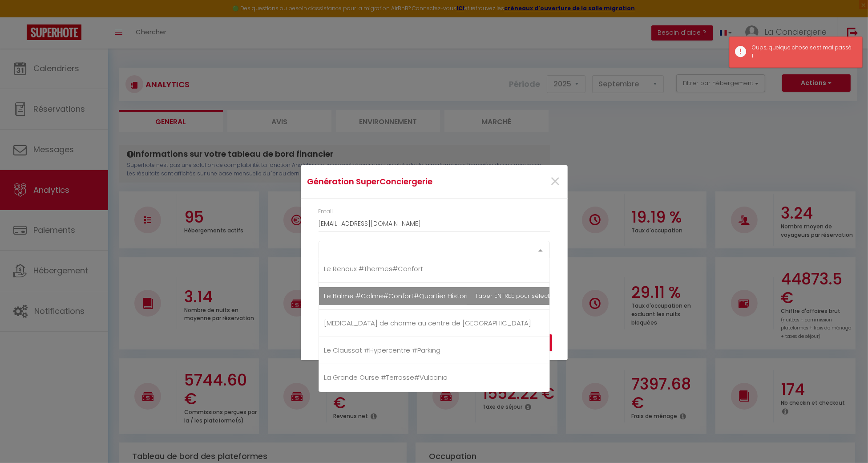
click at [365, 294] on span "Le Balme #Calme#Confort#Quartier Historique" at bounding box center [402, 295] width 157 height 9
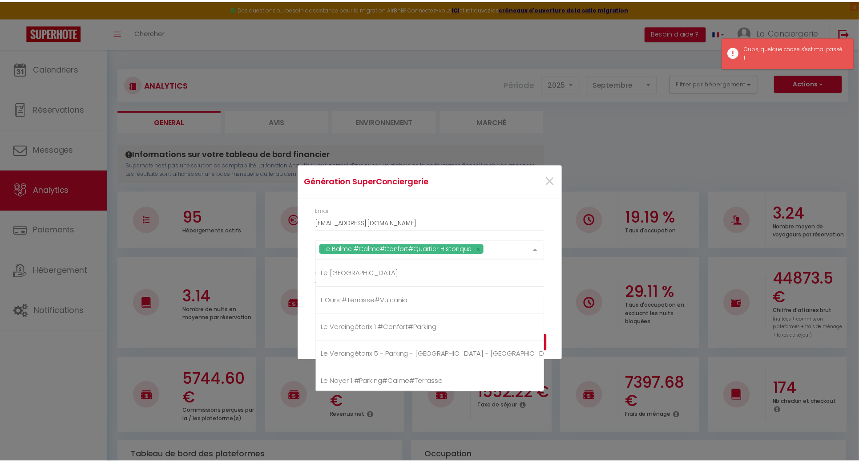
scroll to position [118, 0]
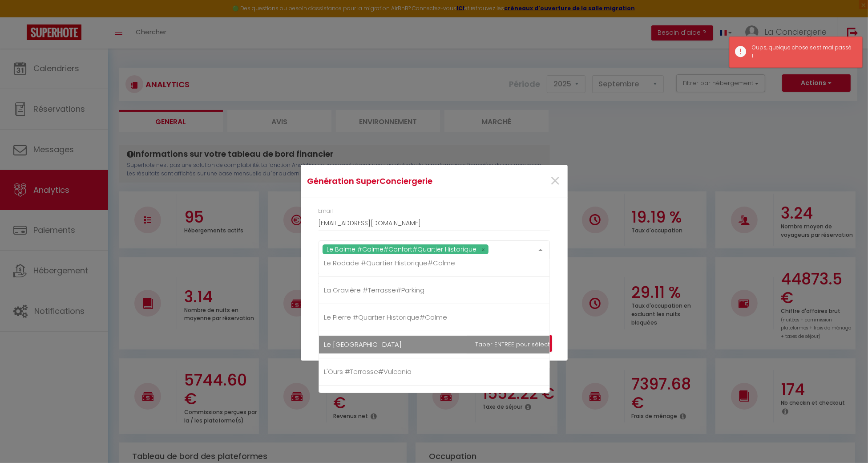
click at [350, 335] on span "Le [GEOGRAPHIC_DATA]" at bounding box center [446, 344] width 255 height 18
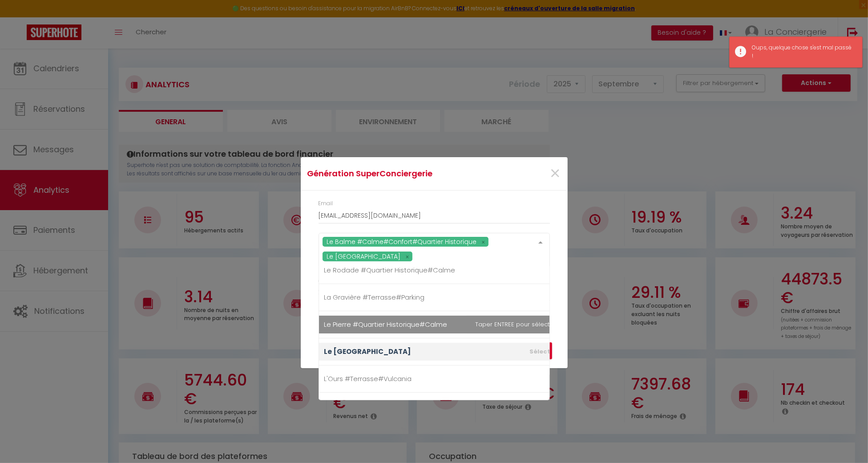
click at [351, 320] on span "Le Pierre #Quartier Historique#Calme" at bounding box center [385, 323] width 123 height 9
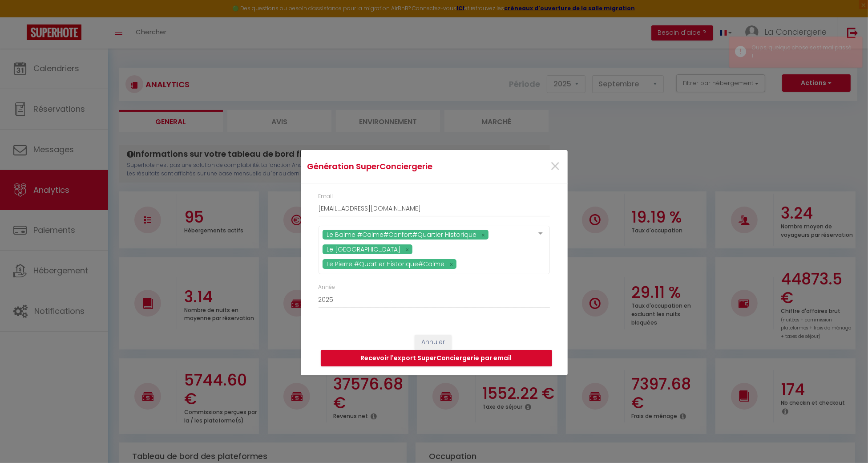
click at [555, 307] on div "Email [EMAIL_ADDRESS][DOMAIN_NAME] [GEOGRAPHIC_DATA] #Calme#Confort#Quartier Hi…" at bounding box center [434, 254] width 267 height 143
click at [504, 356] on button "Recevoir l'export SuperConciergerie par email" at bounding box center [436, 358] width 231 height 17
